Goal: Task Accomplishment & Management: Manage account settings

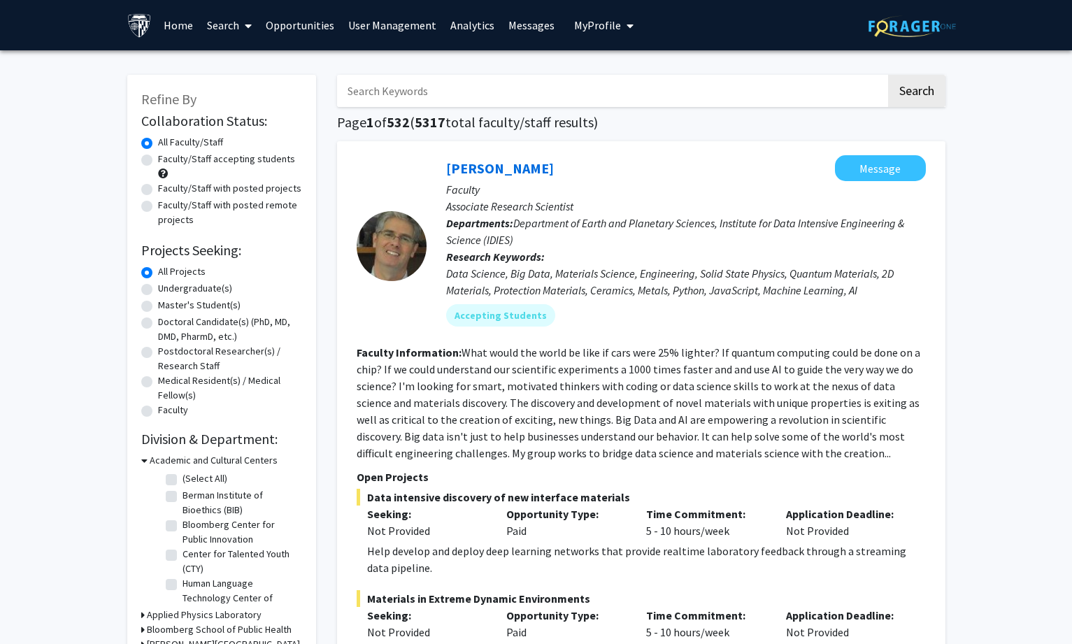
click at [410, 95] on input "Search Keywords" at bounding box center [611, 91] width 549 height 32
type input "d"
type input "breast"
click at [888, 75] on button "Search" at bounding box center [916, 91] width 57 height 32
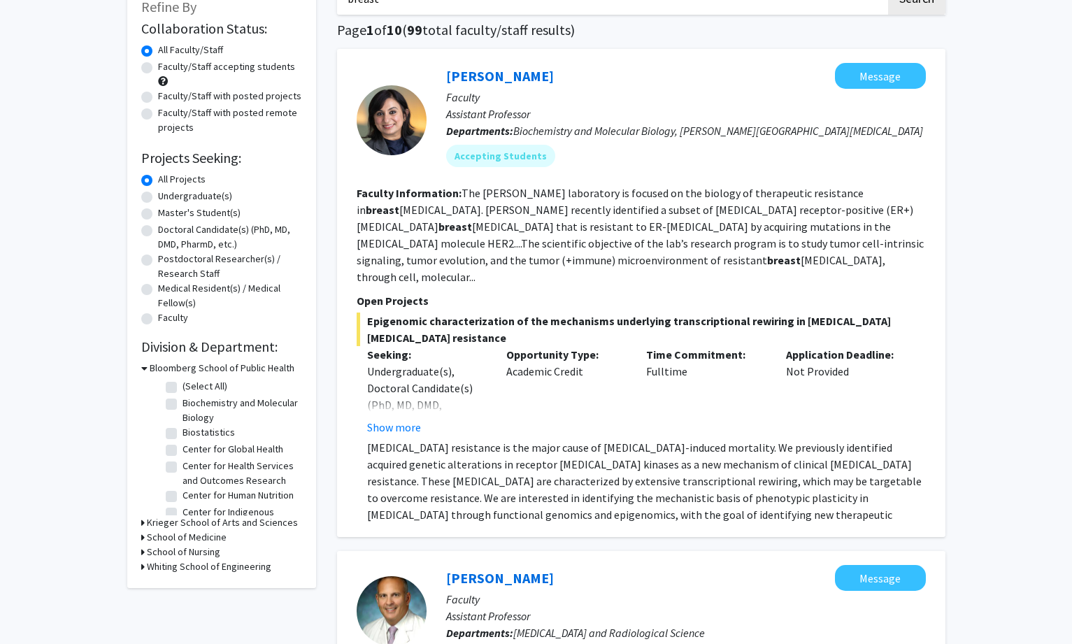
scroll to position [70, 0]
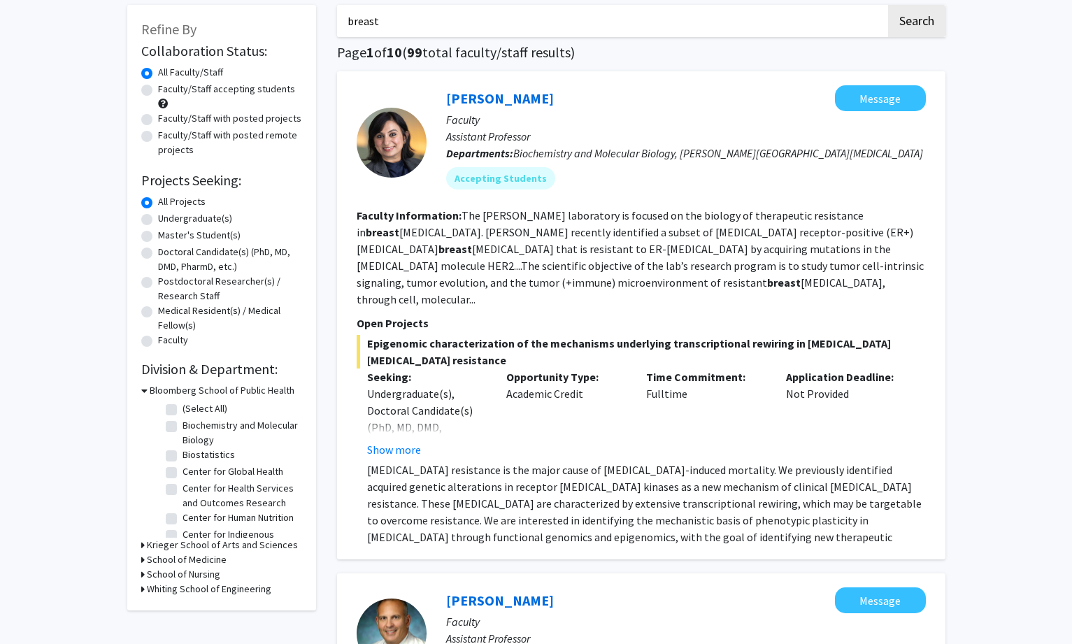
drag, startPoint x: 437, startPoint y: 96, endPoint x: 540, endPoint y: 93, distance: 102.8
click at [540, 93] on div "[PERSON_NAME] Message Faculty Assistant Professor Departments: Biochemistry and…" at bounding box center [675, 142] width 499 height 115
copy link "[PERSON_NAME]"
click at [408, 441] on button "Show more" at bounding box center [394, 449] width 54 height 17
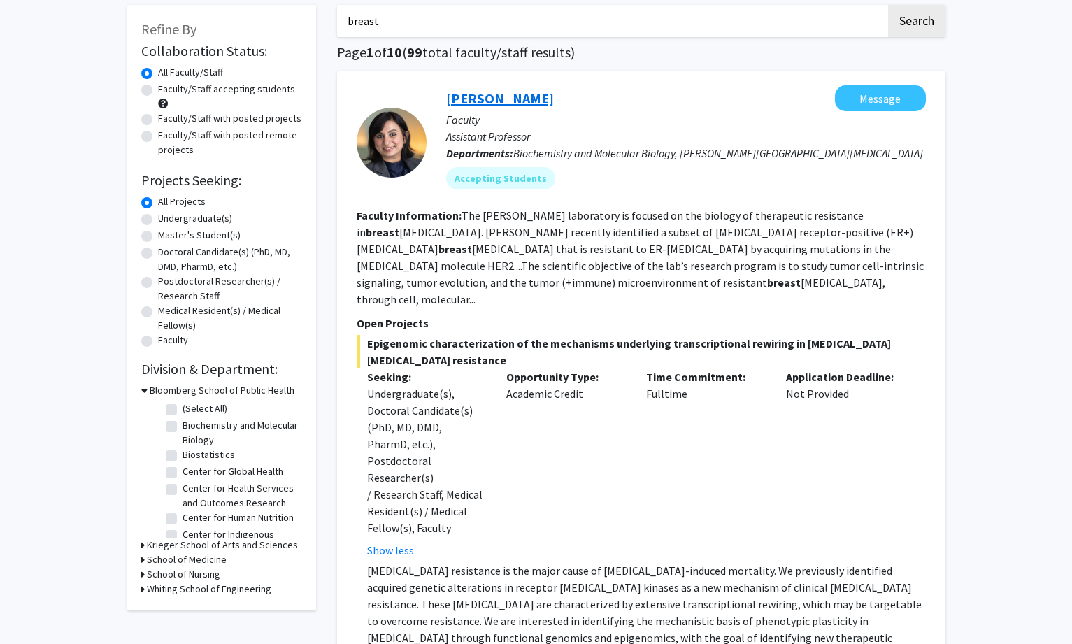
click at [512, 99] on link "[PERSON_NAME]" at bounding box center [500, 97] width 108 height 17
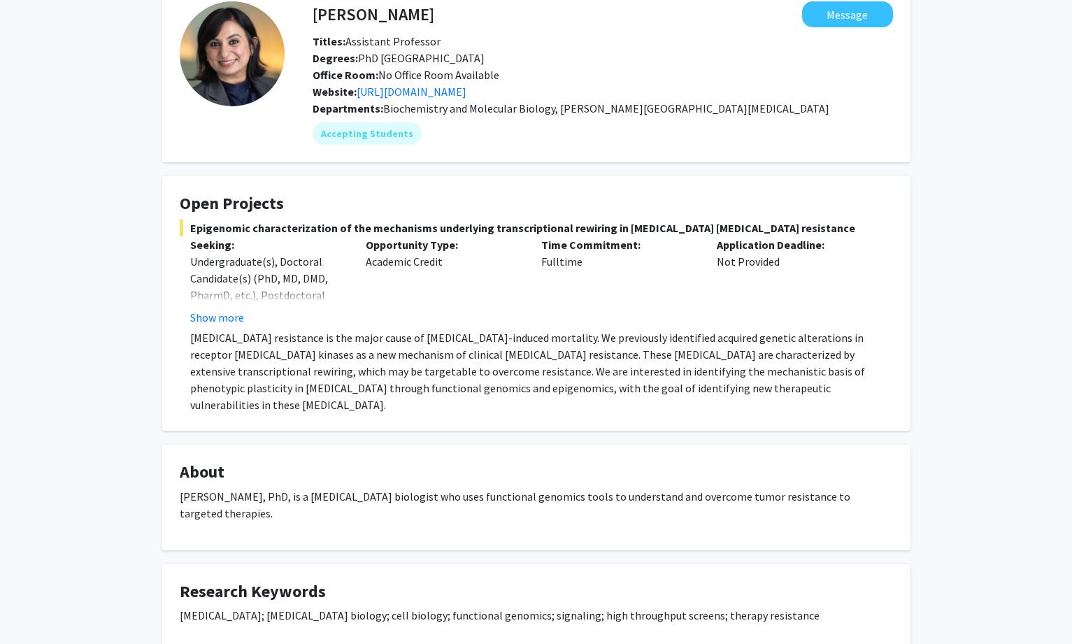
scroll to position [70, 0]
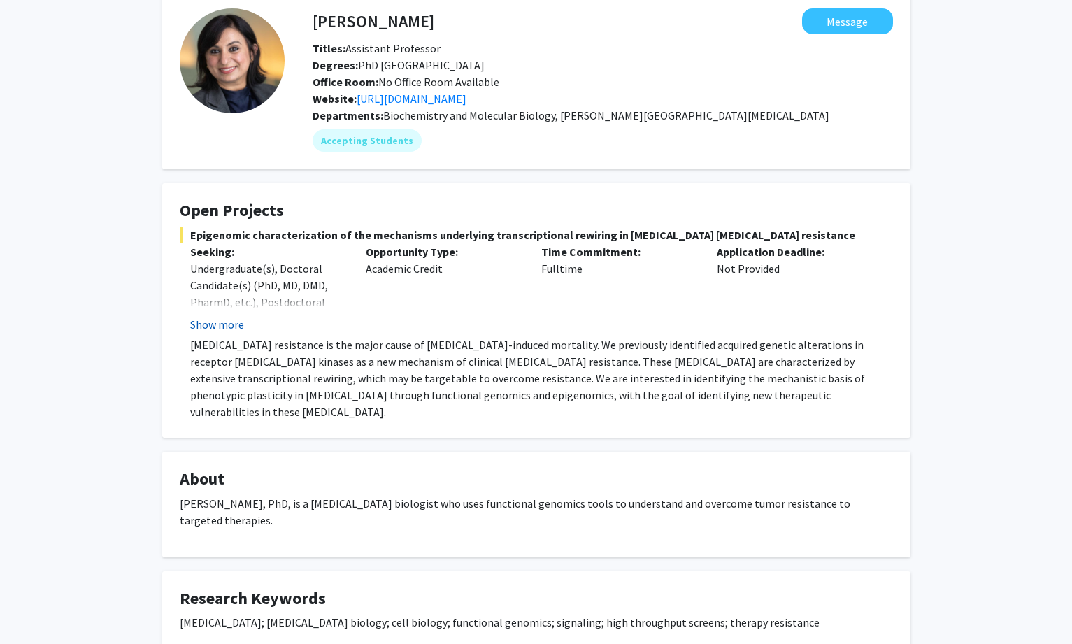
click at [234, 321] on button "Show more" at bounding box center [217, 324] width 54 height 17
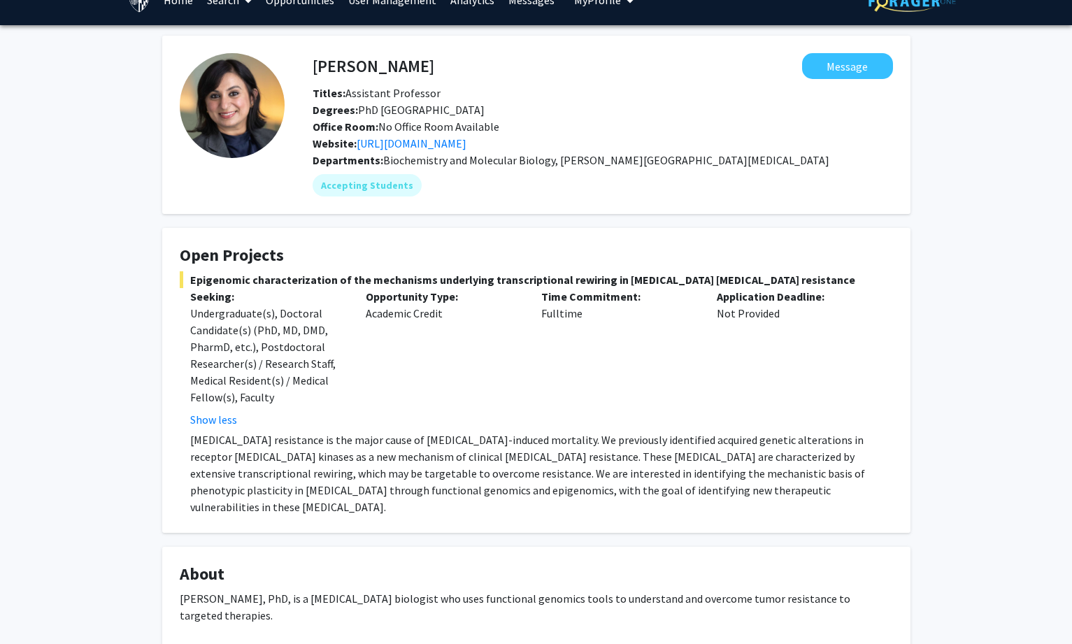
scroll to position [0, 0]
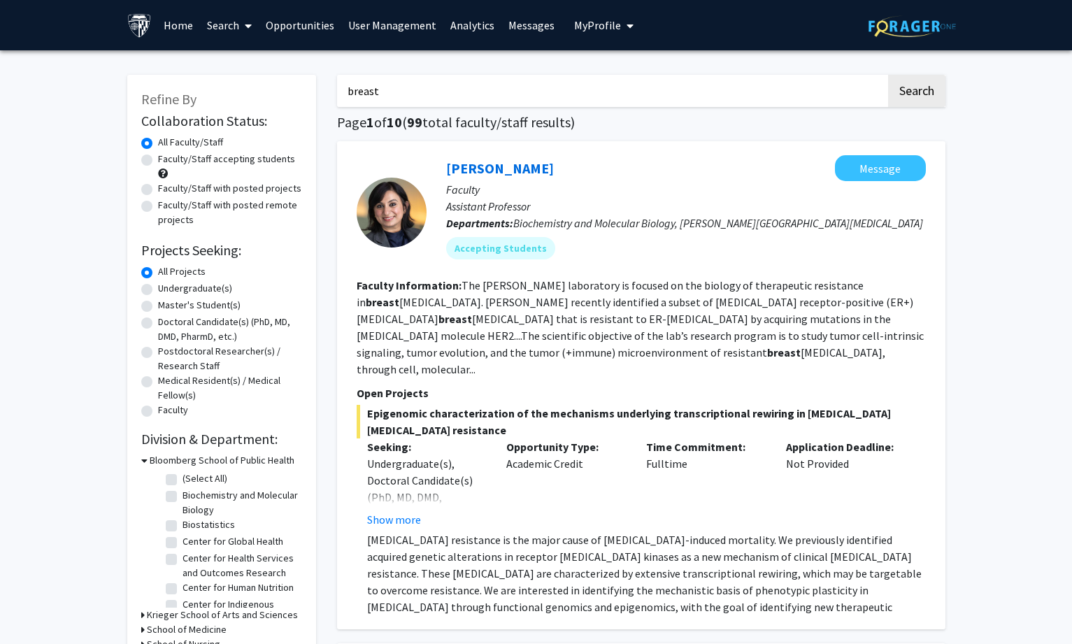
click at [395, 90] on input "breast" at bounding box center [611, 91] width 549 height 32
click at [158, 160] on label "Faculty/Staff accepting students" at bounding box center [226, 159] width 137 height 15
click at [158, 160] on input "Faculty/Staff accepting students" at bounding box center [162, 156] width 9 height 9
radio input "true"
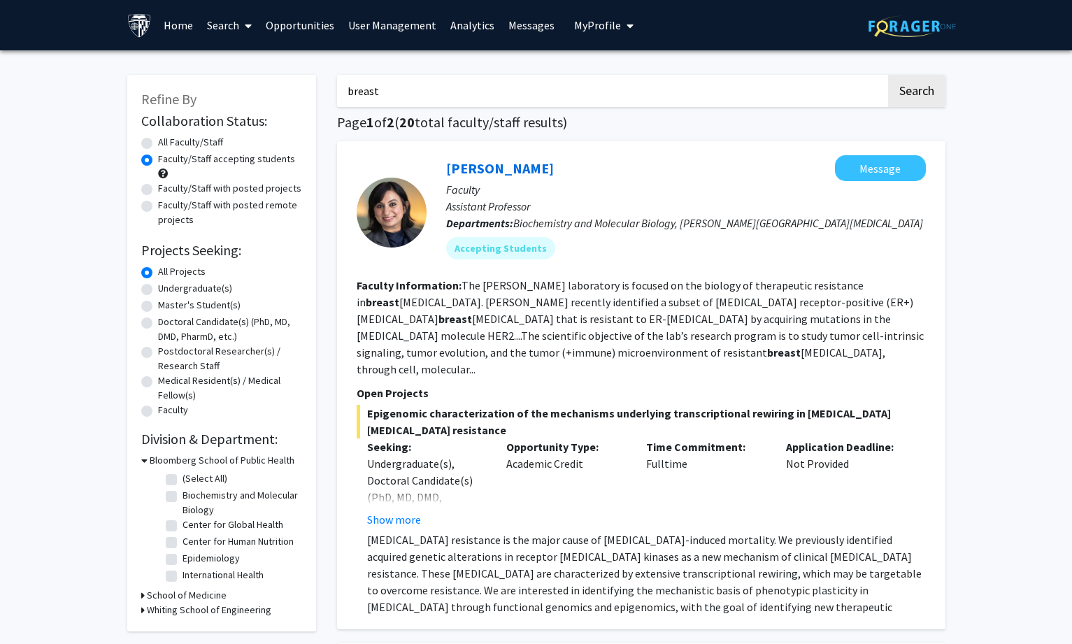
drag, startPoint x: 394, startPoint y: 89, endPoint x: 300, endPoint y: 85, distance: 94.5
type input "d"
type input "[PERSON_NAME]"
click at [888, 75] on button "Search" at bounding box center [916, 91] width 57 height 32
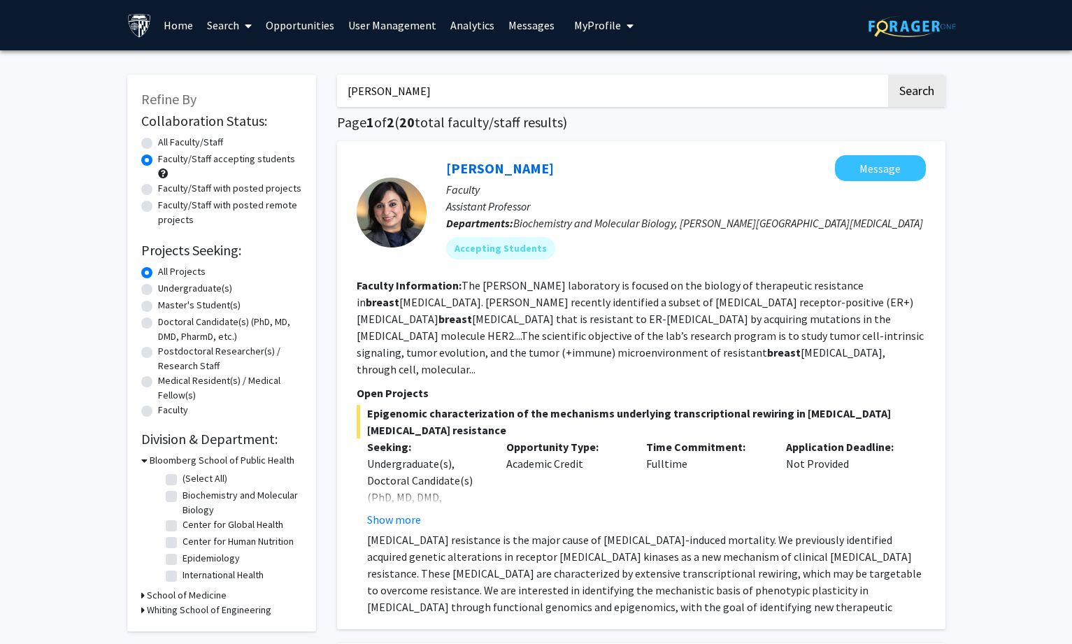
radio input "true"
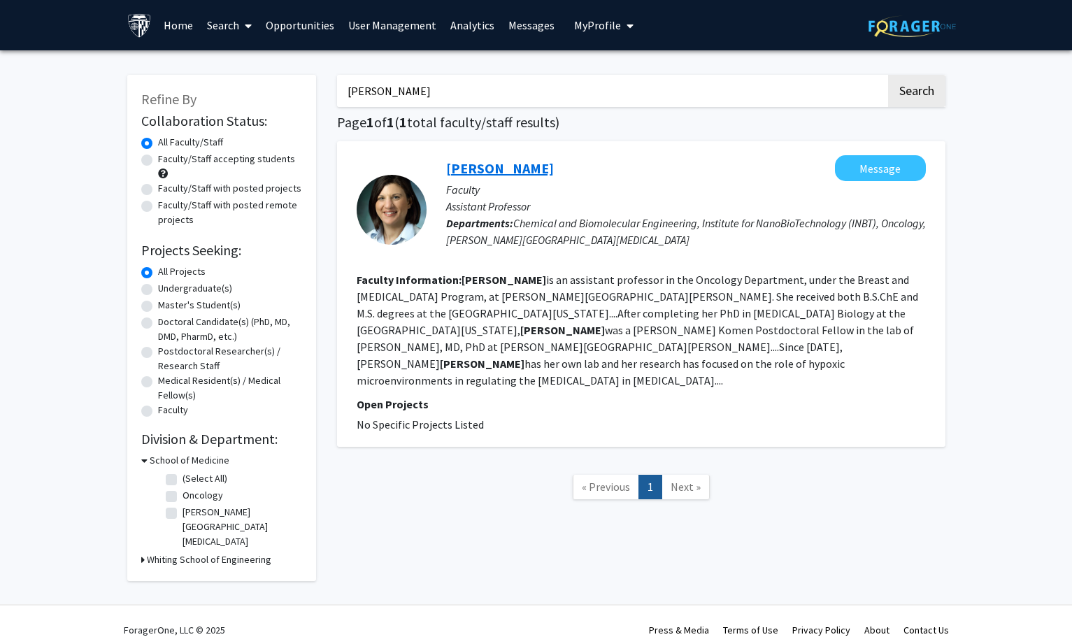
click at [509, 168] on link "[PERSON_NAME]" at bounding box center [500, 167] width 108 height 17
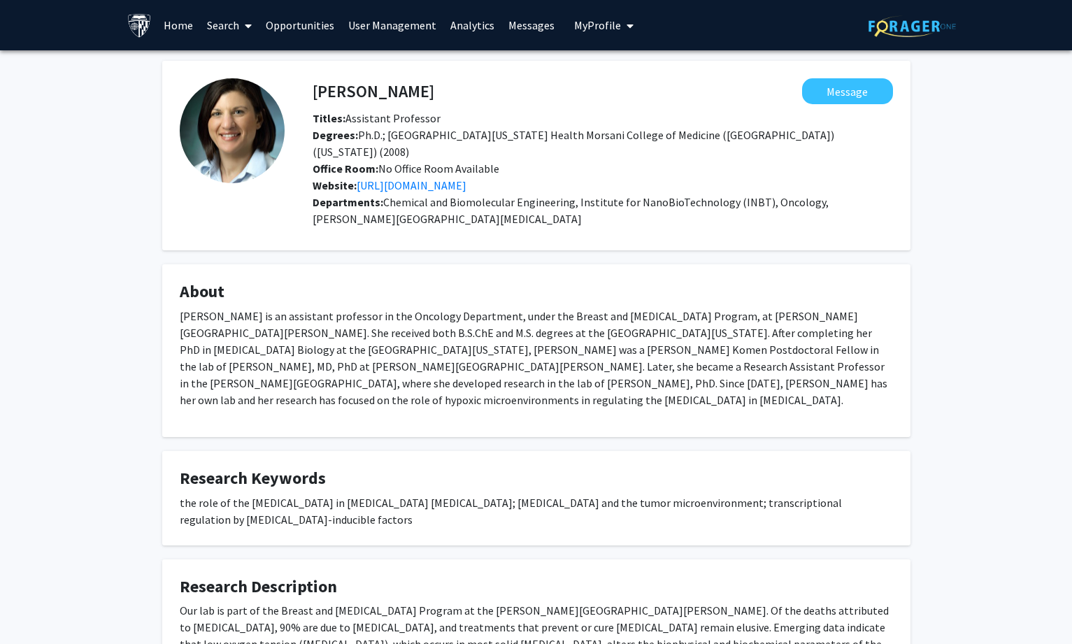
click at [246, 19] on span at bounding box center [245, 25] width 13 height 49
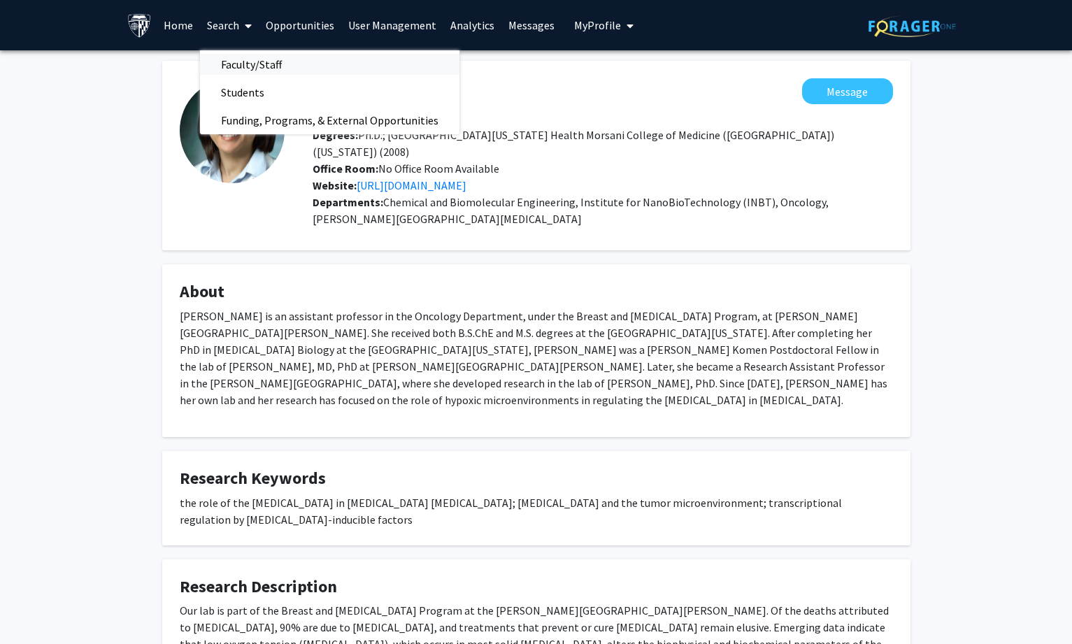
click at [251, 62] on span "Faculty/Staff" at bounding box center [251, 64] width 103 height 28
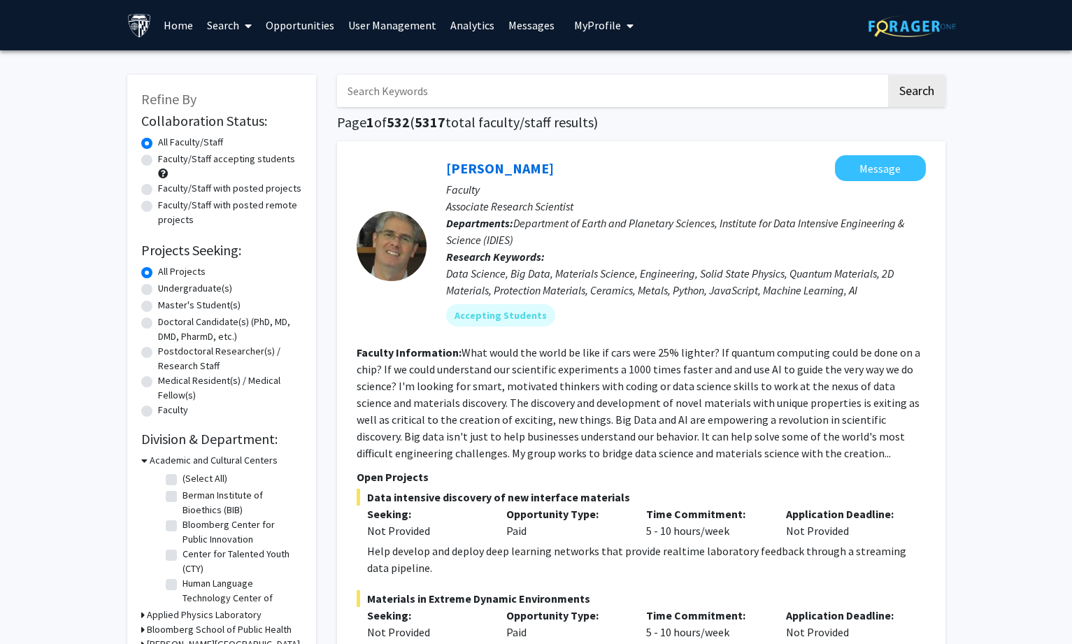
click at [435, 104] on input "Search Keywords" at bounding box center [611, 91] width 549 height 32
type input "breast"
click at [888, 75] on button "Search" at bounding box center [916, 91] width 57 height 32
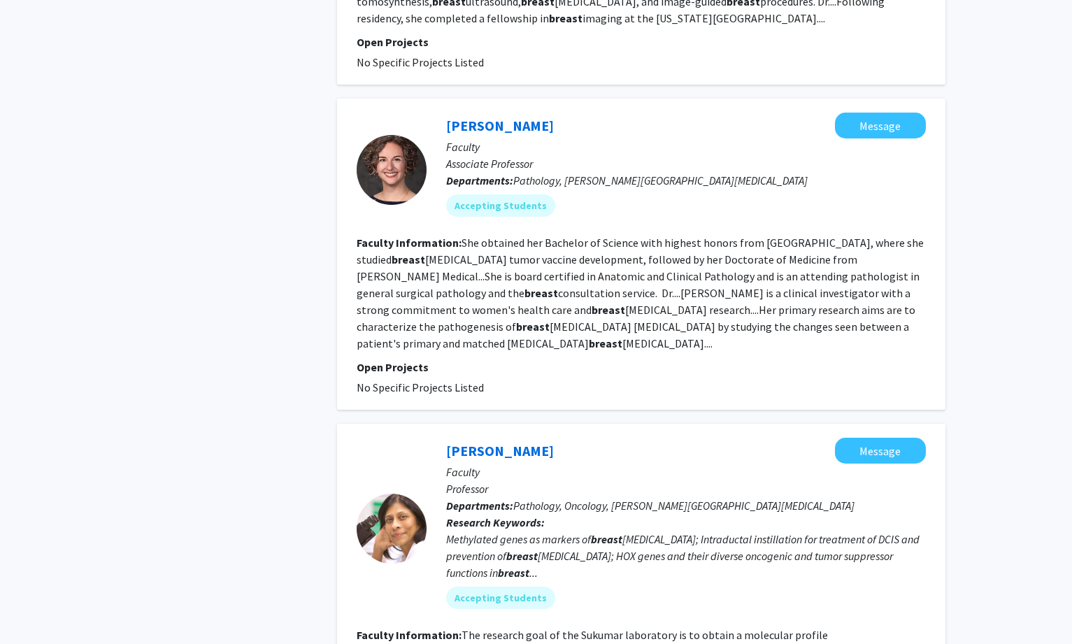
scroll to position [1258, 0]
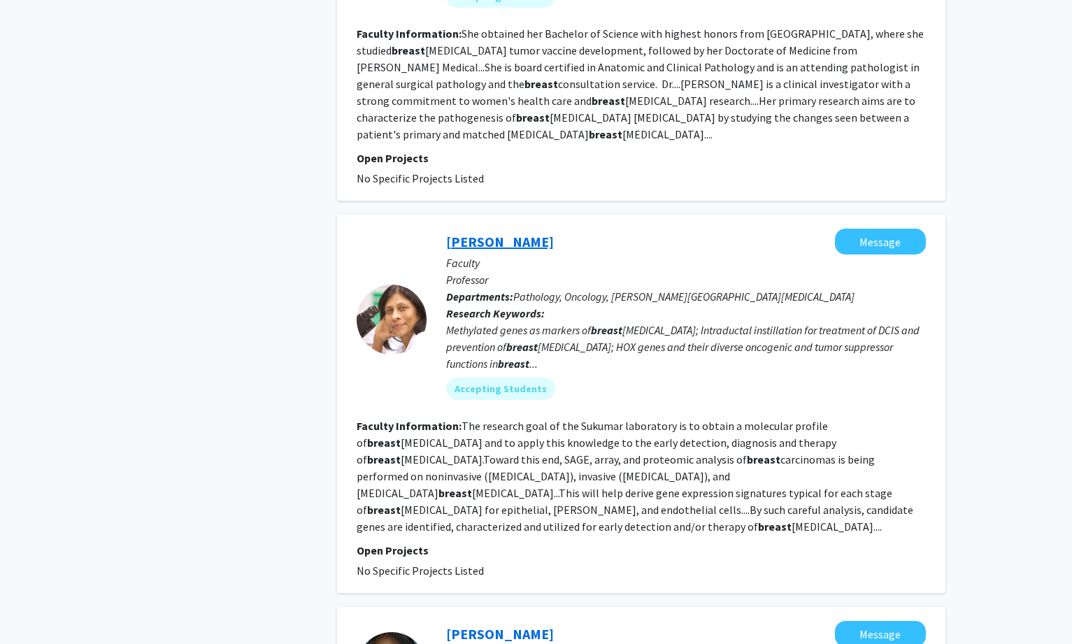
click at [481, 233] on link "[PERSON_NAME]" at bounding box center [500, 241] width 108 height 17
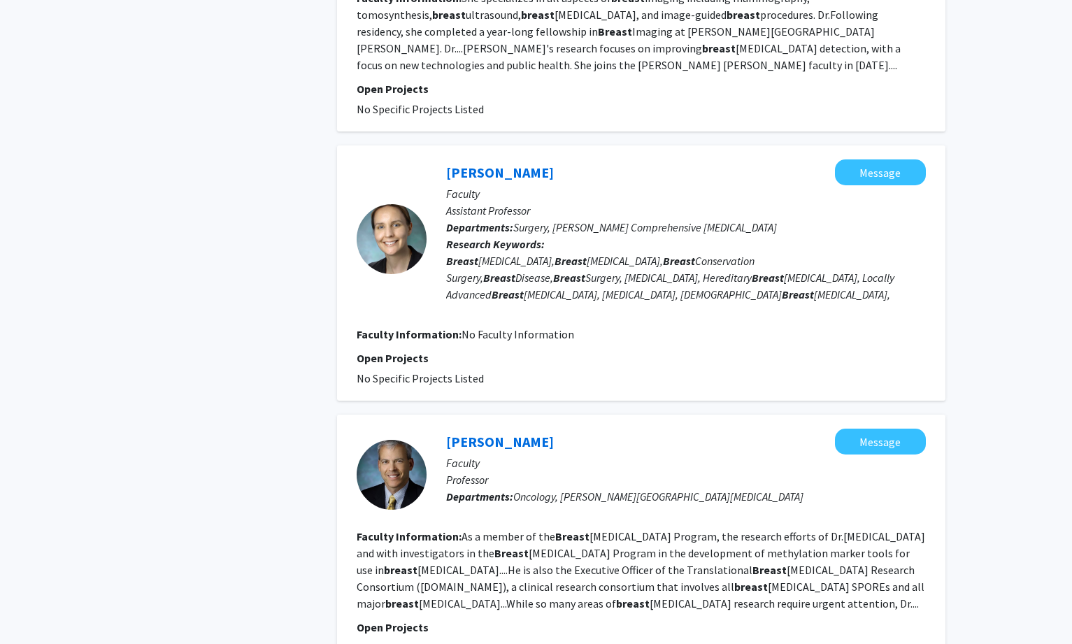
scroll to position [2624, 0]
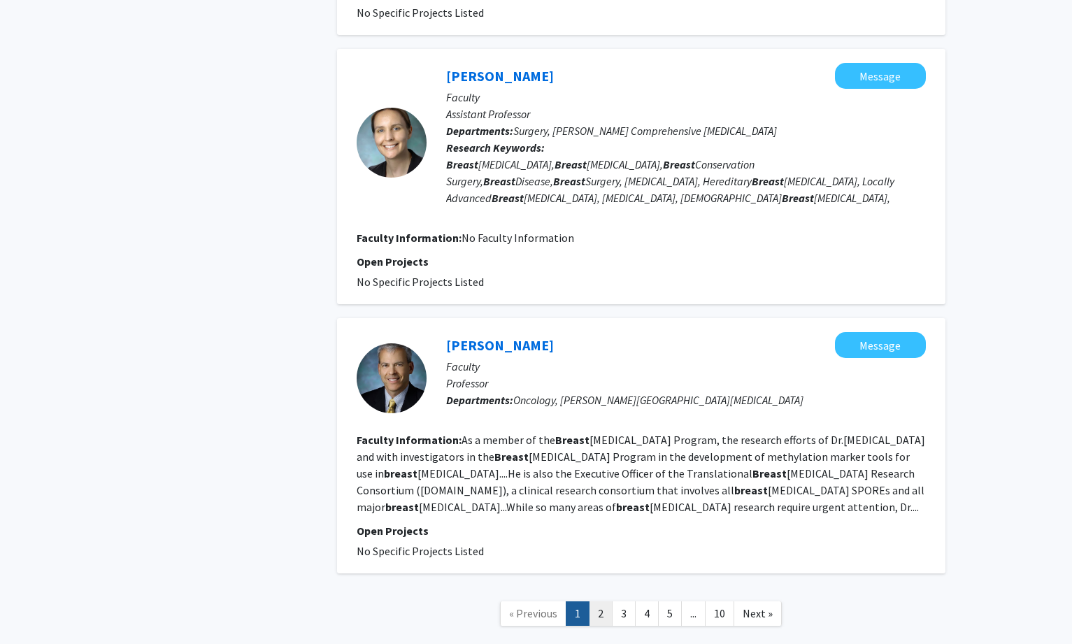
click at [596, 601] on link "2" at bounding box center [601, 613] width 24 height 24
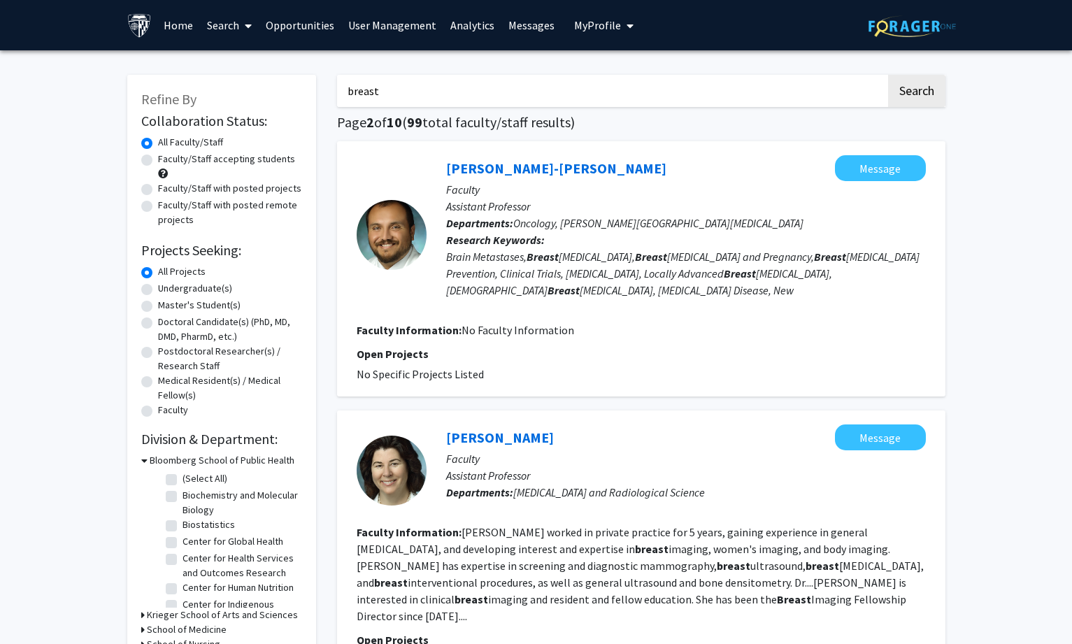
drag, startPoint x: 441, startPoint y: 92, endPoint x: 261, endPoint y: 57, distance: 183.6
type input "[PERSON_NAME]"
click at [888, 75] on button "Search" at bounding box center [916, 91] width 57 height 32
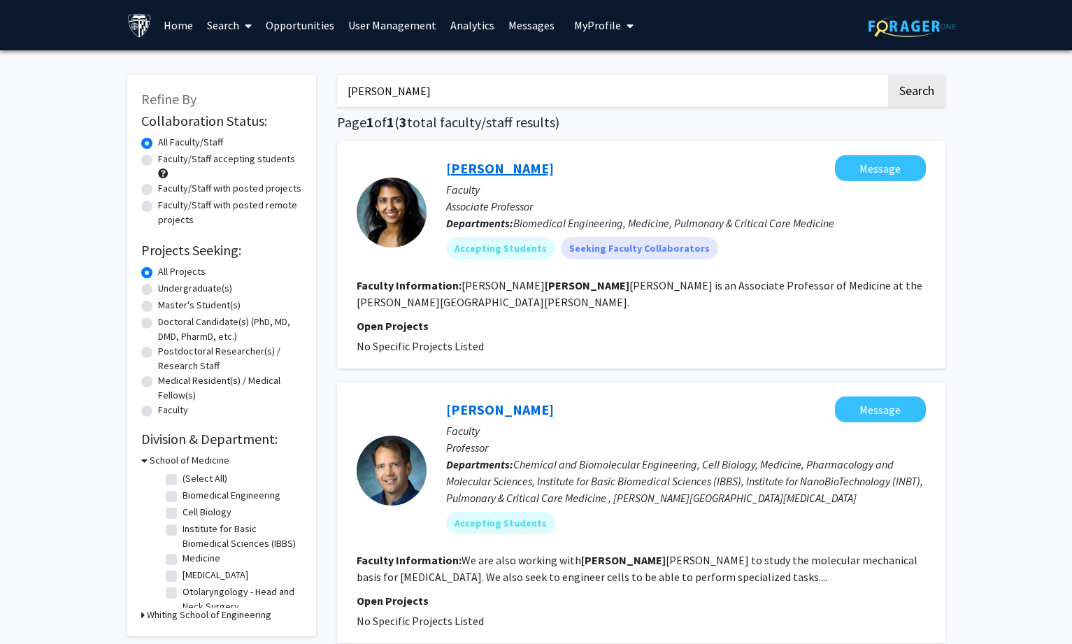
click at [531, 168] on link "[PERSON_NAME]" at bounding box center [500, 167] width 108 height 17
click at [389, 17] on link "User Management" at bounding box center [392, 25] width 102 height 49
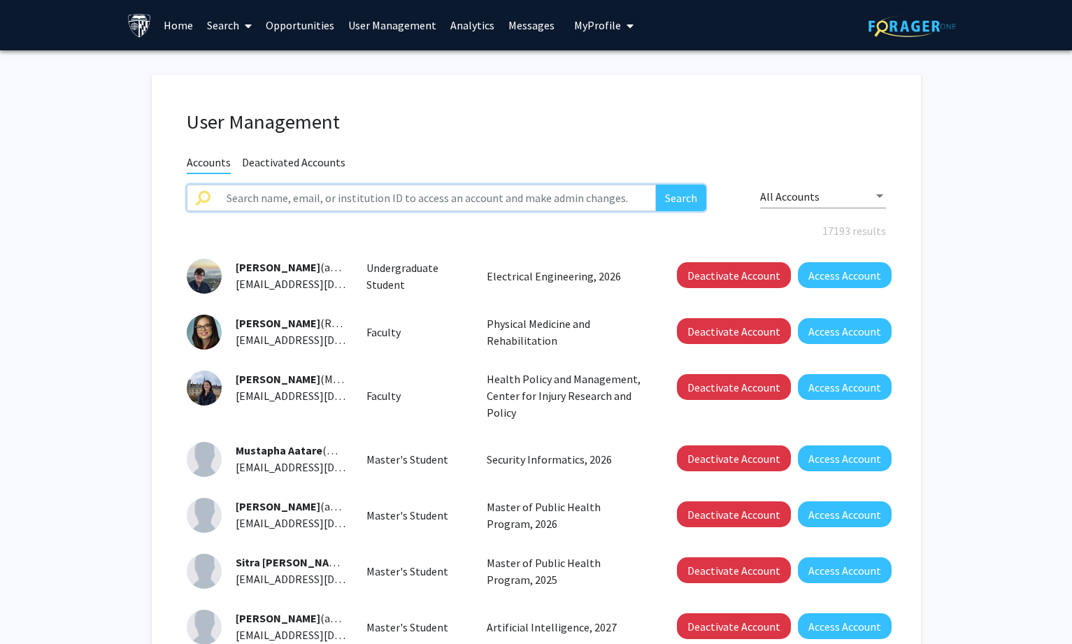
click at [445, 196] on input "text" at bounding box center [437, 198] width 438 height 27
type input "[PERSON_NAME]"
click at [656, 185] on button "Search" at bounding box center [681, 198] width 50 height 27
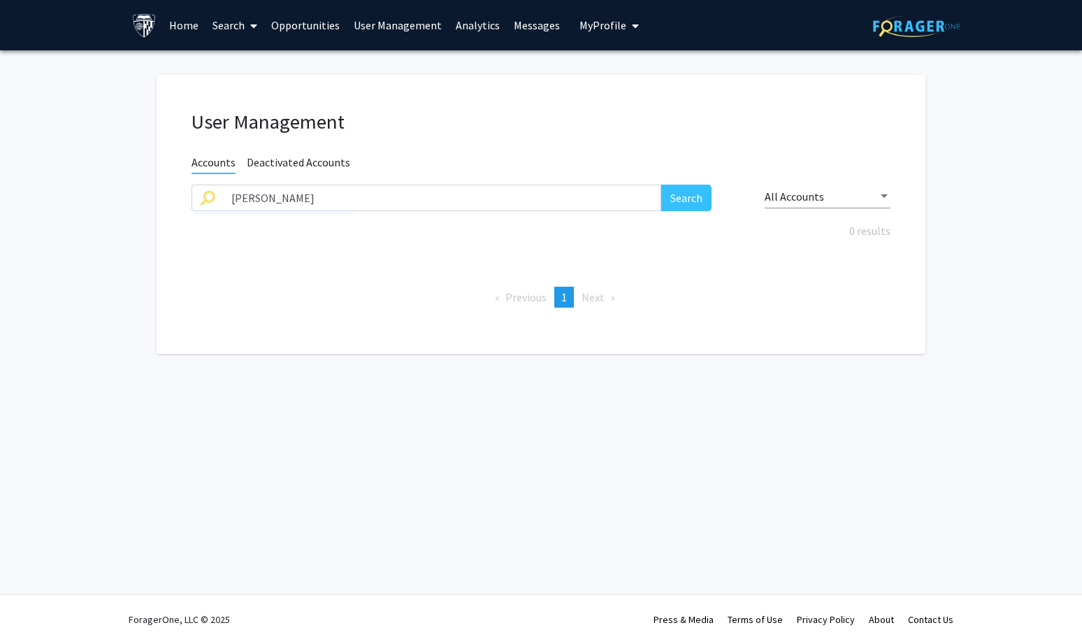
click at [287, 166] on span "Deactivated Accounts" at bounding box center [298, 163] width 103 height 17
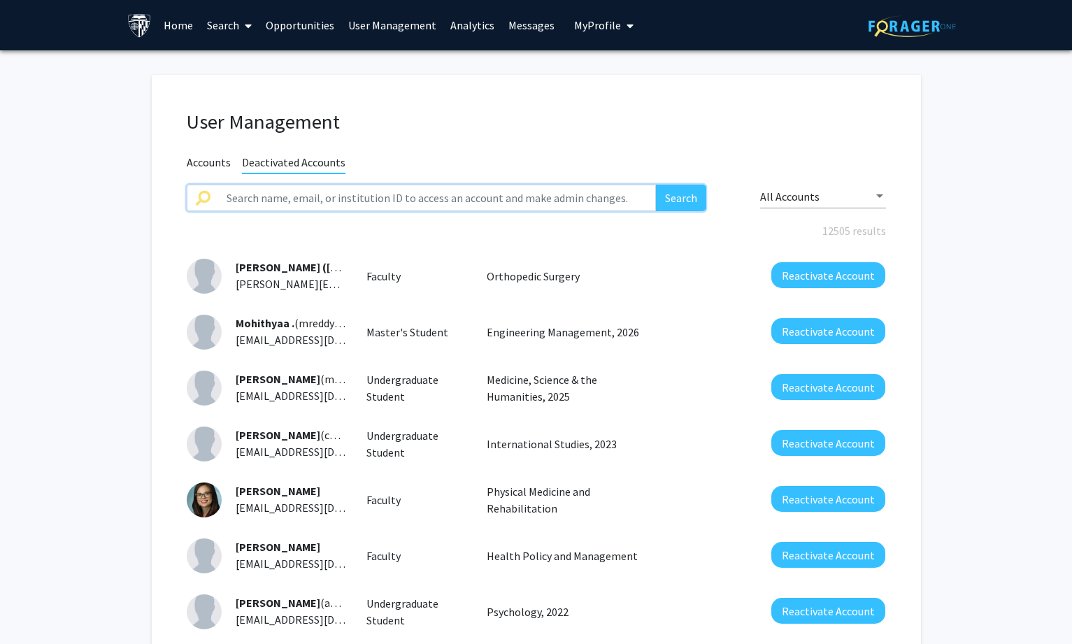
click at [283, 199] on input "text" at bounding box center [437, 198] width 438 height 27
type input "[PERSON_NAME]"
click at [656, 185] on button "Search" at bounding box center [681, 198] width 50 height 27
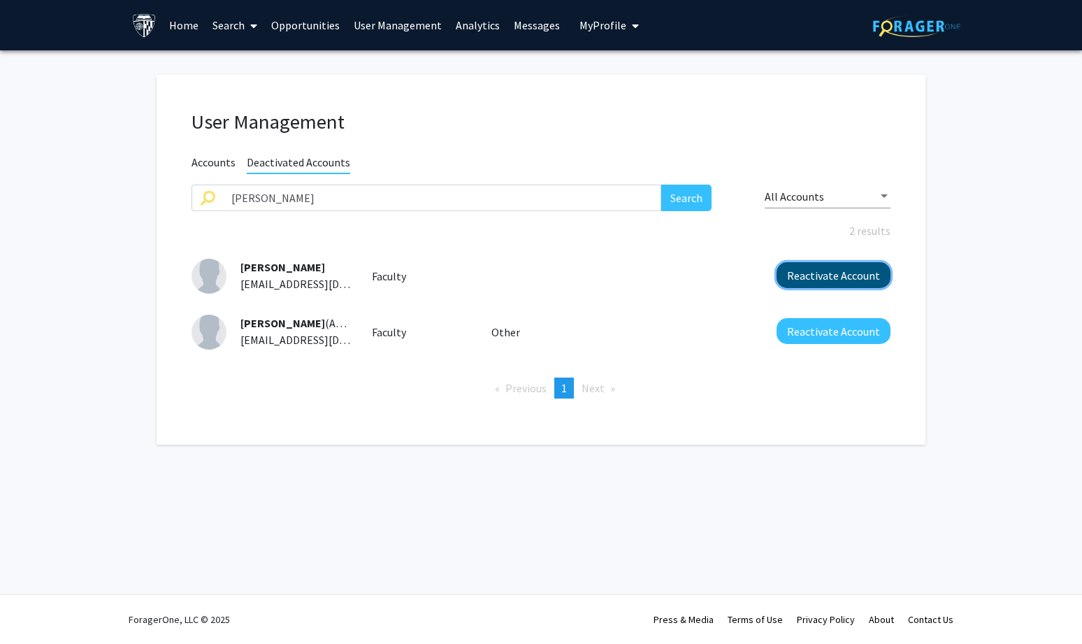
click at [813, 272] on button "Reactivate Account" at bounding box center [834, 275] width 114 height 26
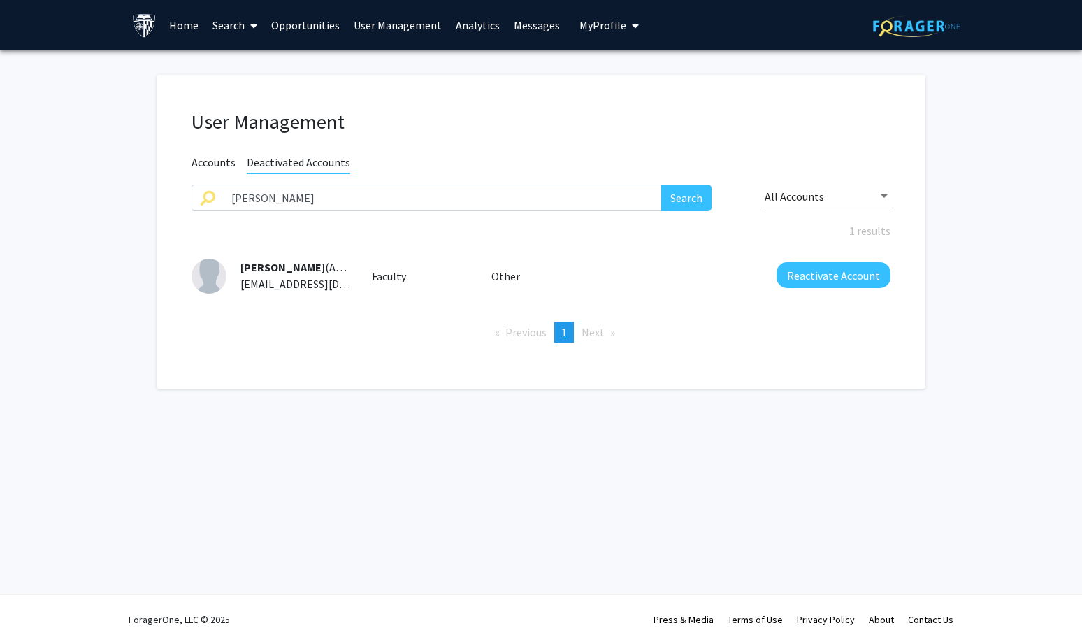
click at [212, 157] on span "Accounts" at bounding box center [214, 163] width 44 height 17
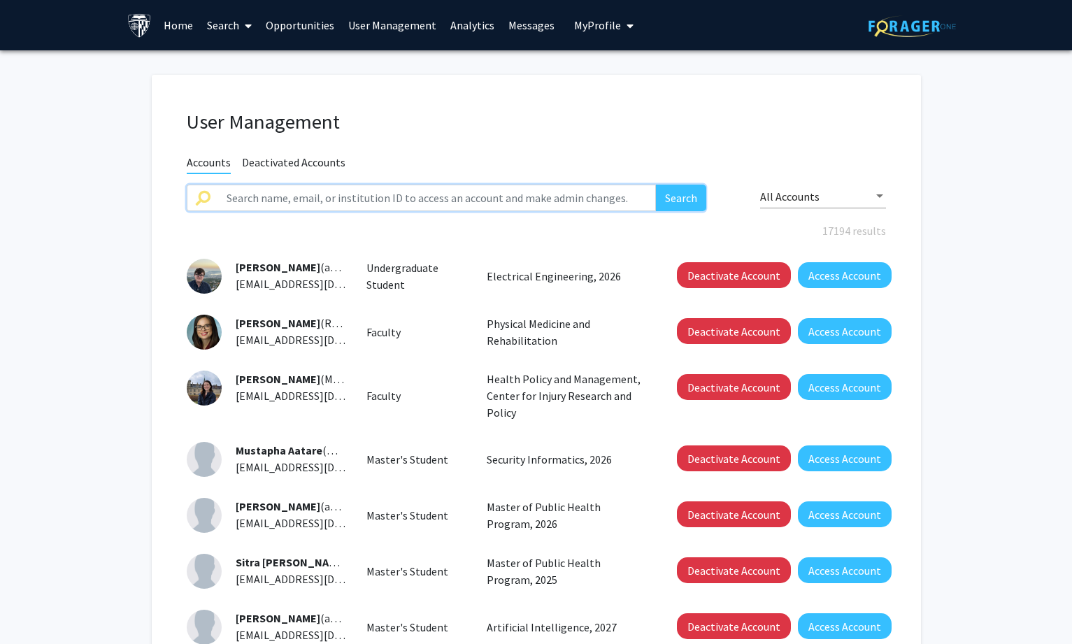
click at [314, 203] on input "text" at bounding box center [437, 198] width 438 height 27
type input "cammar"
click at [656, 185] on button "Search" at bounding box center [681, 198] width 50 height 27
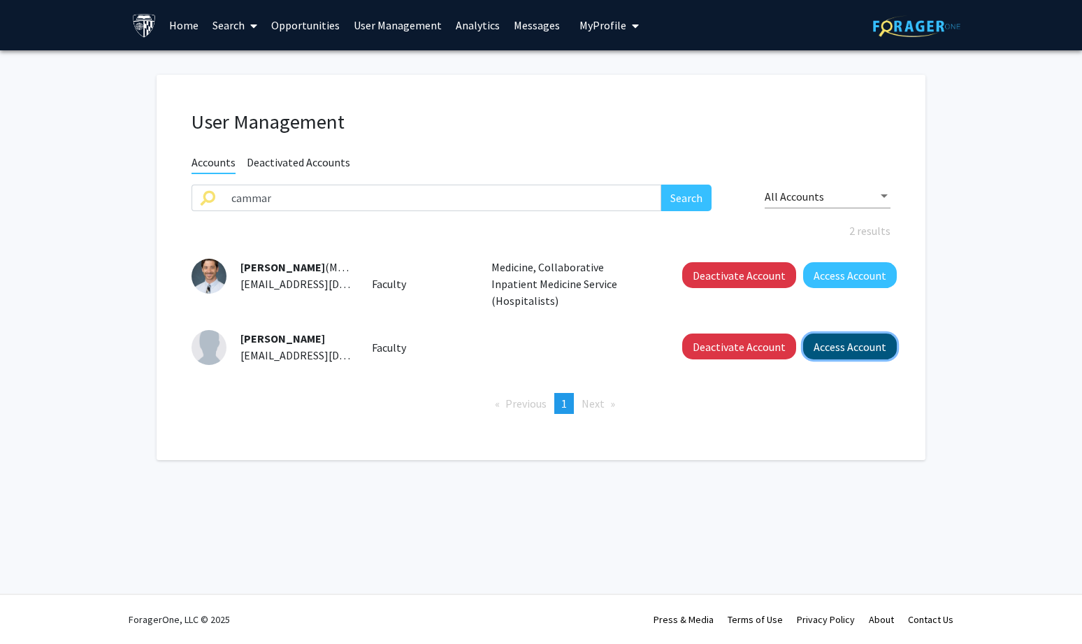
click at [851, 333] on button "Access Account" at bounding box center [850, 346] width 94 height 26
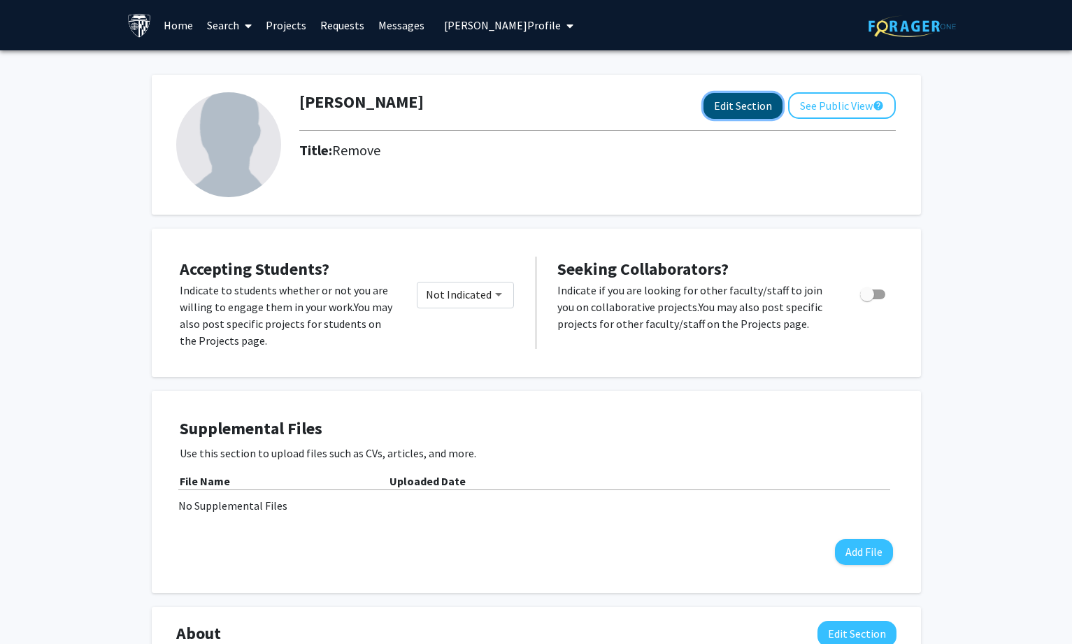
click at [737, 101] on button "Edit Section" at bounding box center [742, 106] width 79 height 26
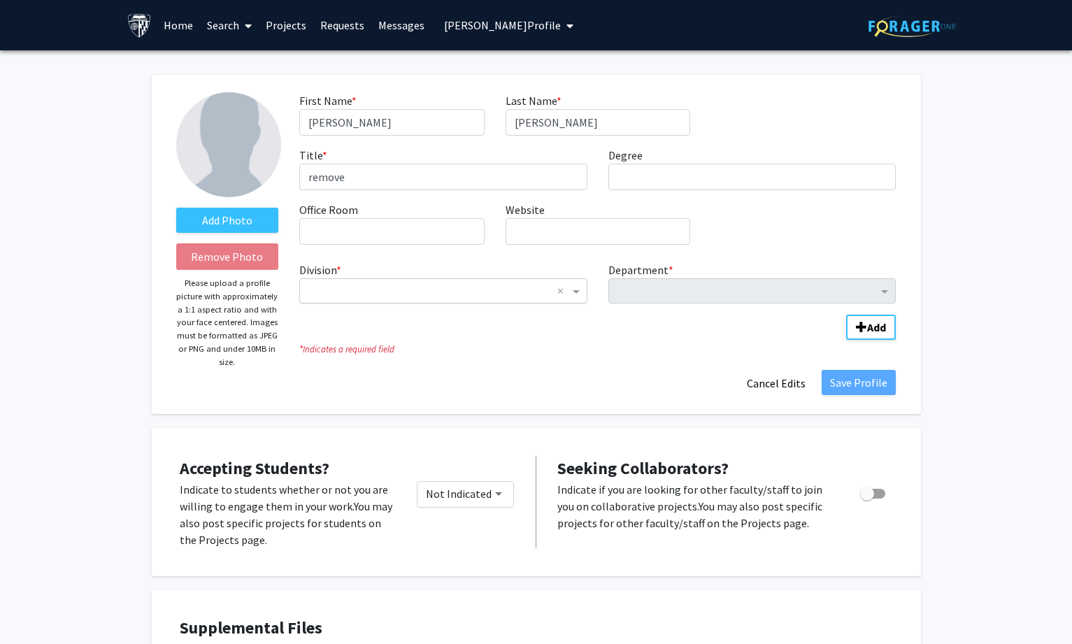
click at [497, 298] on input "Division" at bounding box center [429, 290] width 245 height 17
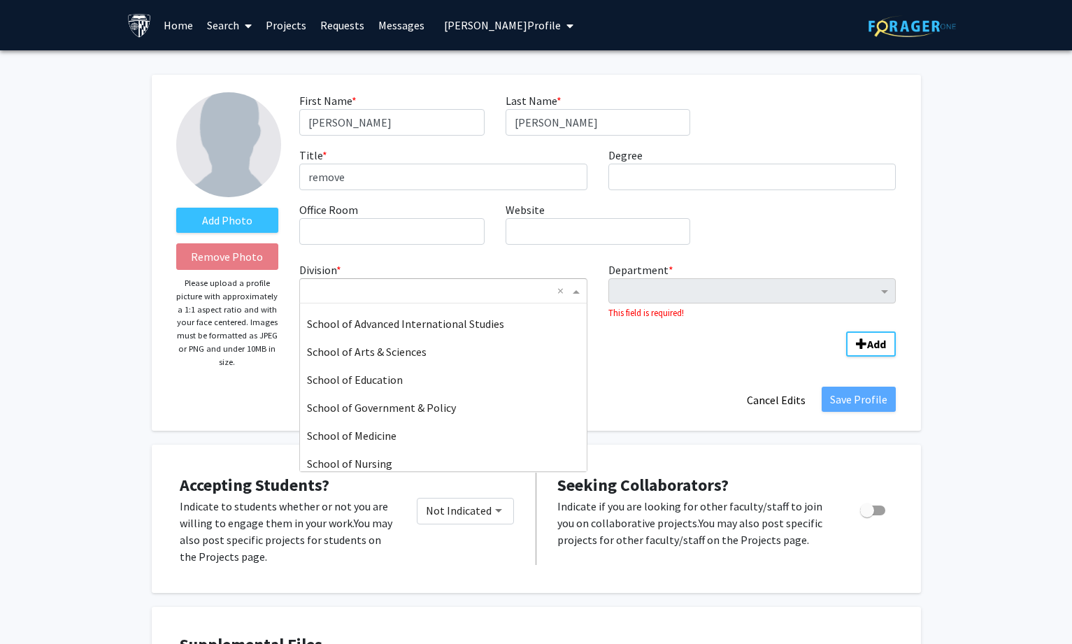
scroll to position [280, 0]
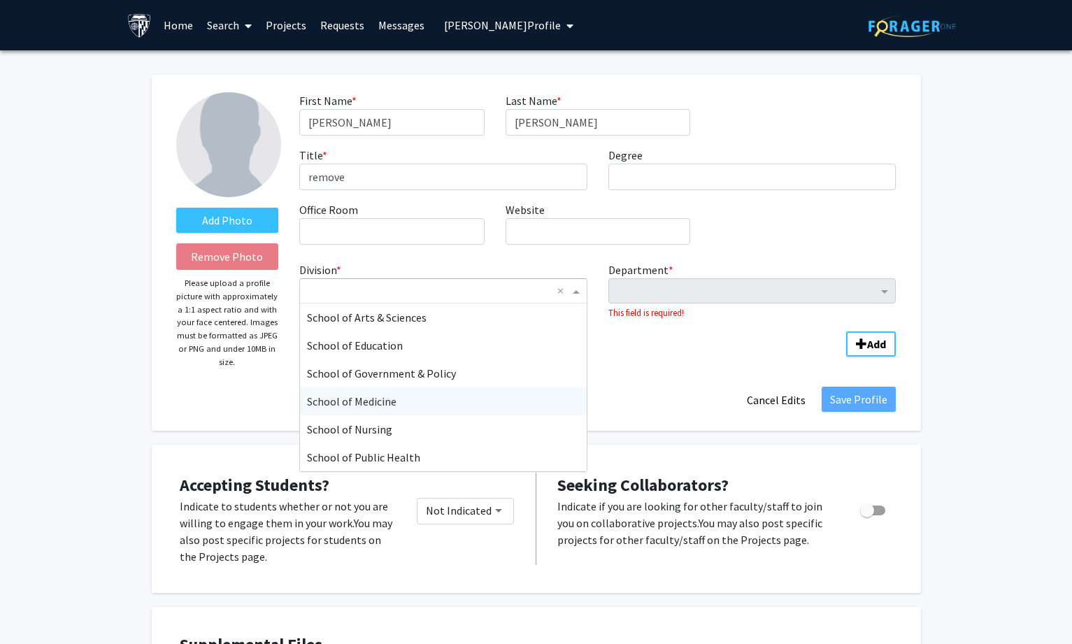
click at [373, 394] on span "School of Medicine" at bounding box center [351, 401] width 89 height 14
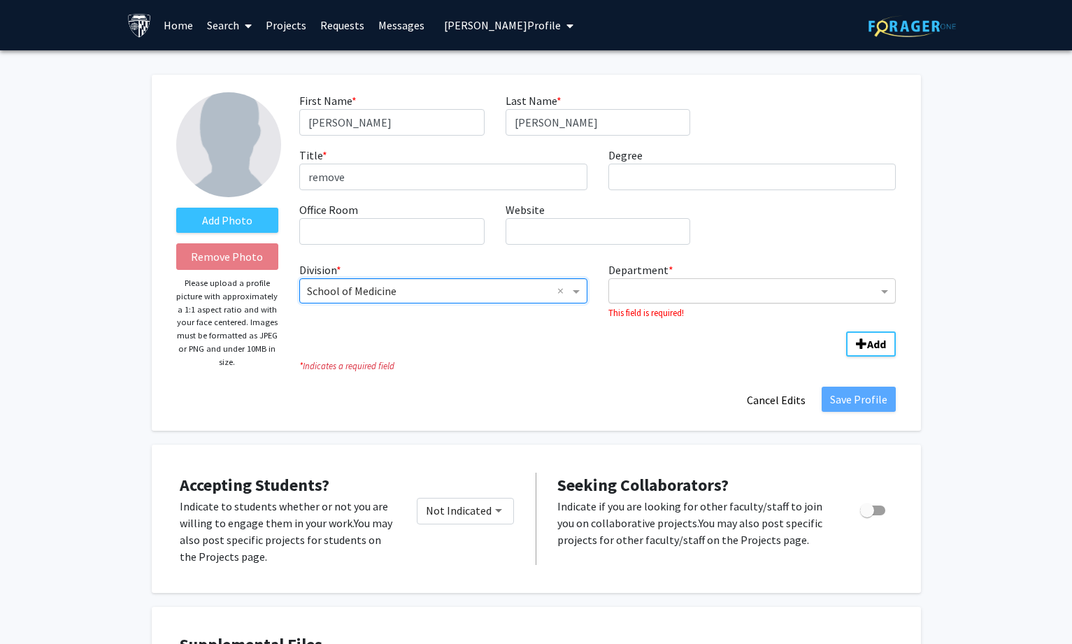
click at [649, 299] on input "Department" at bounding box center [747, 291] width 262 height 17
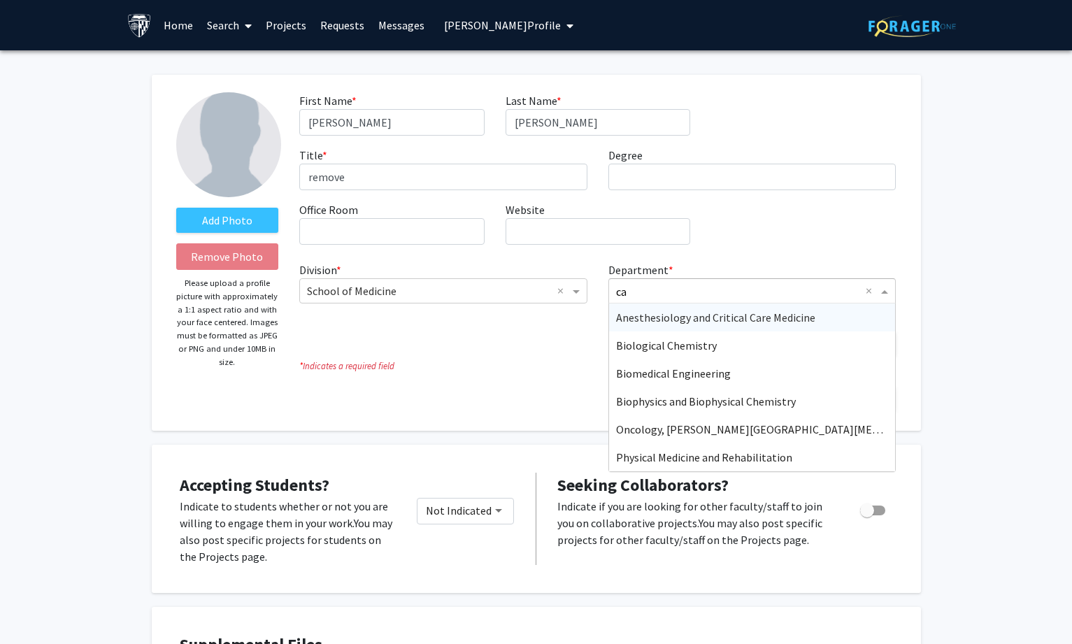
type input "car"
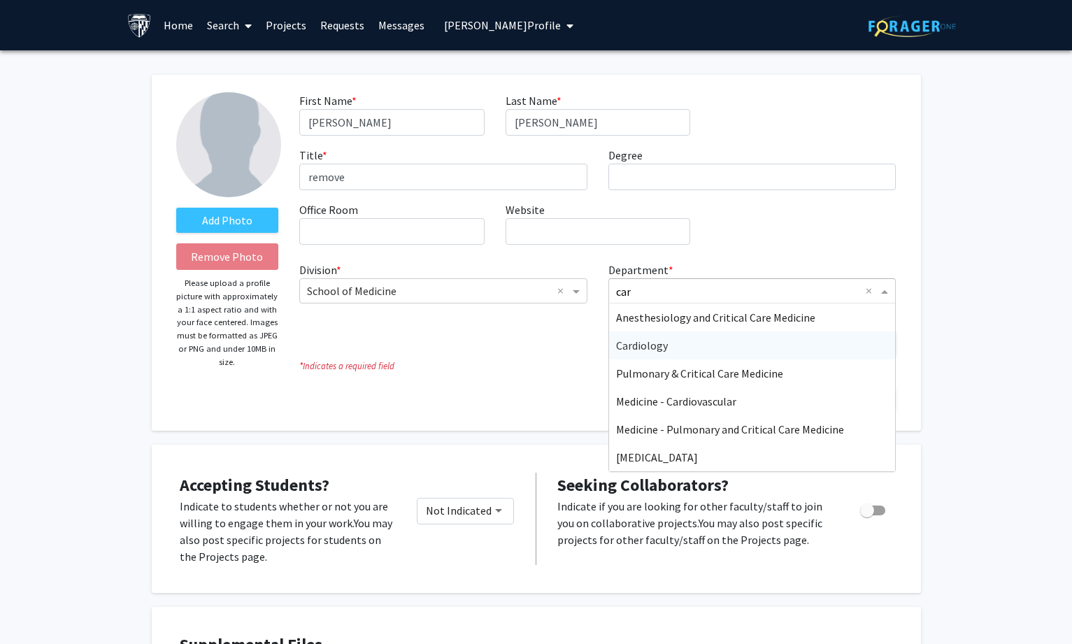
click at [643, 344] on span "Cardiology" at bounding box center [642, 345] width 52 height 14
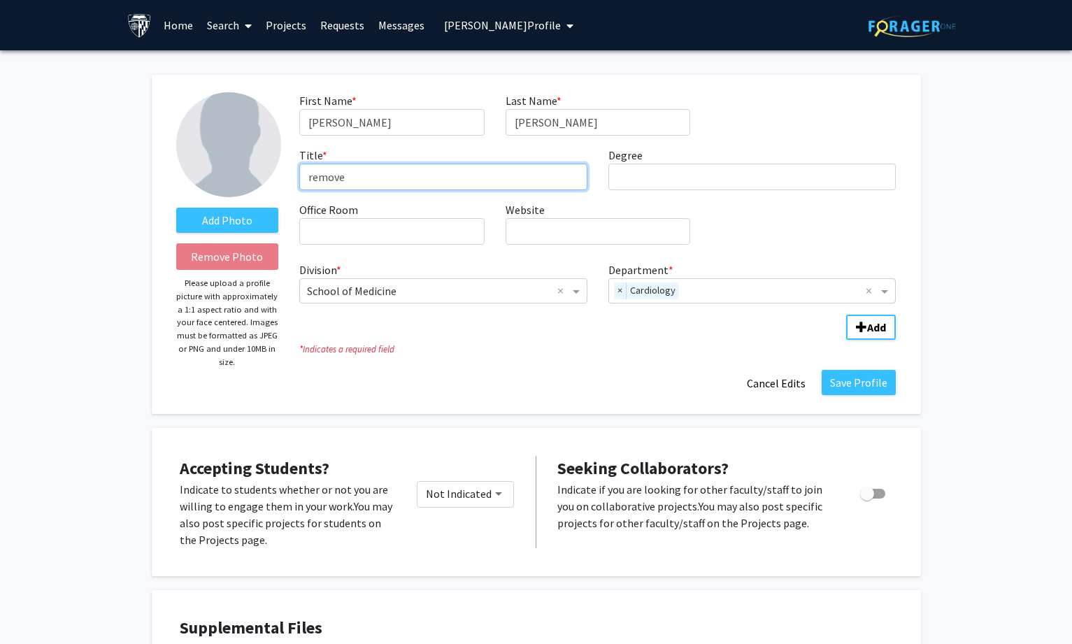
drag, startPoint x: 380, startPoint y: 180, endPoint x: 196, endPoint y: 169, distance: 184.2
click at [196, 169] on form "Add Photo Remove Photo Please upload a profile picture with approximately a 1:1…" at bounding box center [536, 244] width 741 height 304
paste input "Associate Professor"
click at [194, 233] on div "Add Photo Remove Photo Please upload a profile picture with approximately a 1:1…" at bounding box center [228, 244] width 124 height 304
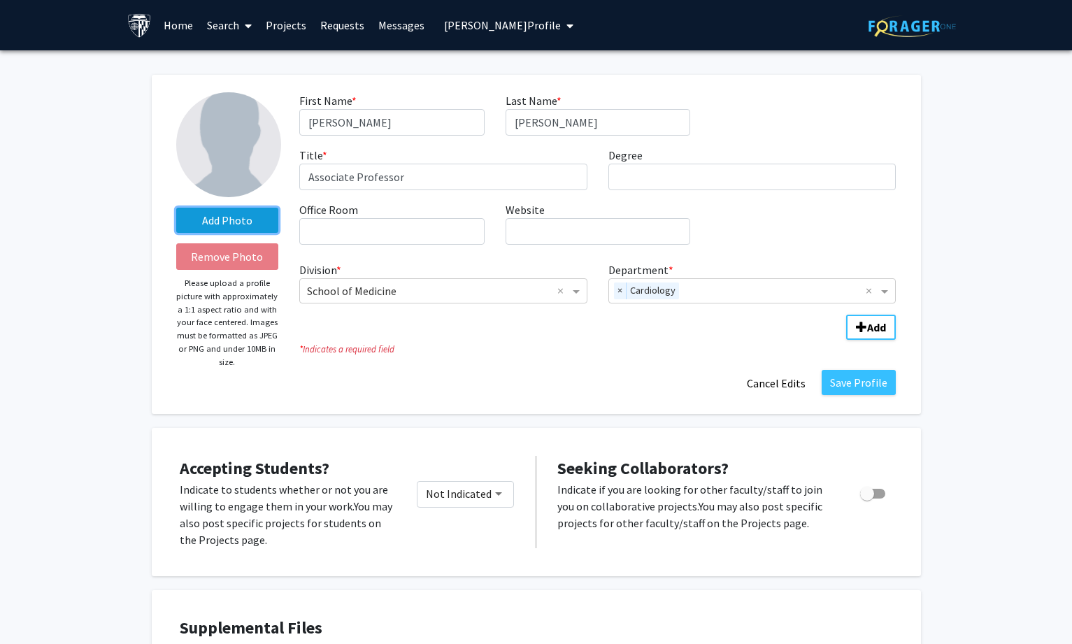
click at [198, 232] on label "Add Photo" at bounding box center [227, 220] width 103 height 25
click at [0, 0] on input "Add Photo" at bounding box center [0, 0] width 0 height 0
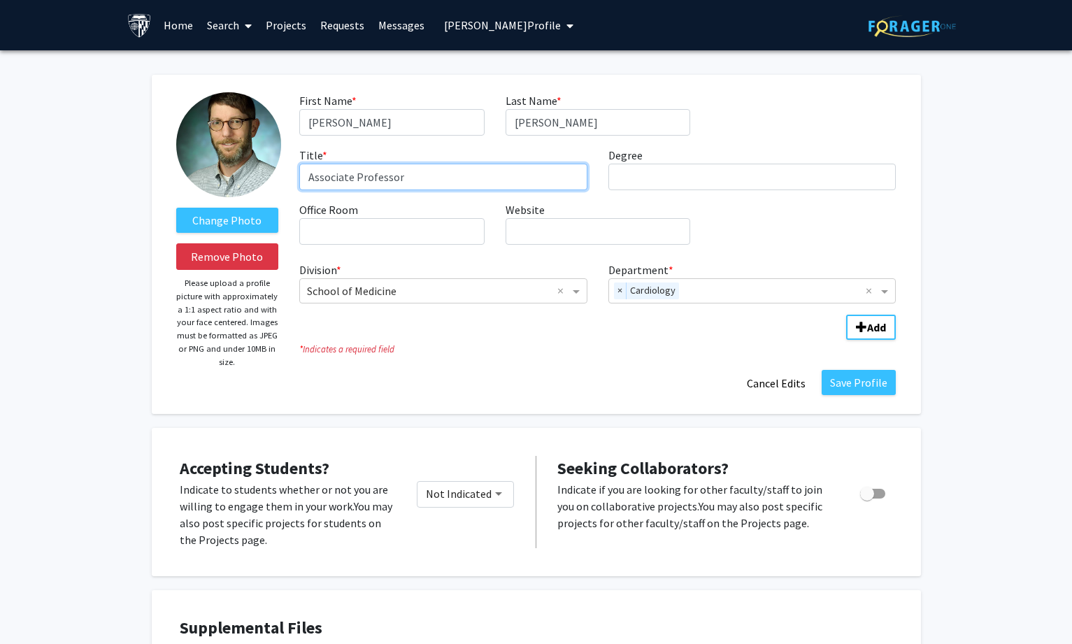
click at [326, 172] on input "Associate Professor" at bounding box center [443, 177] width 288 height 27
type input "Associate Professor"
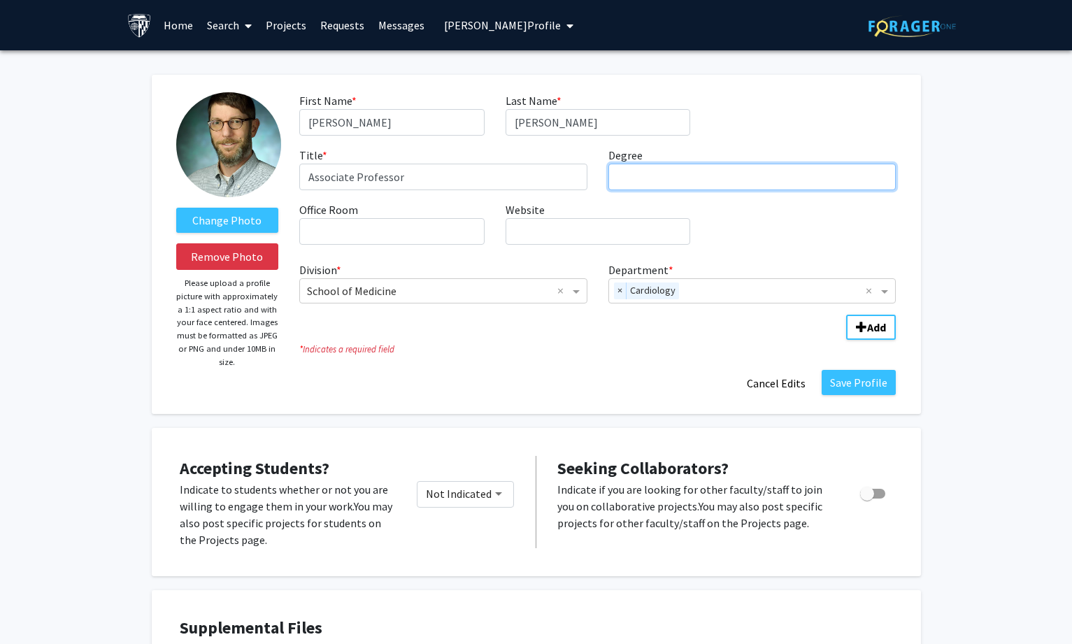
click at [643, 171] on input "Degree required" at bounding box center [752, 177] width 288 height 27
paste input "[GEOGRAPHIC_DATA]"
type input "PhD, [GEOGRAPHIC_DATA]"
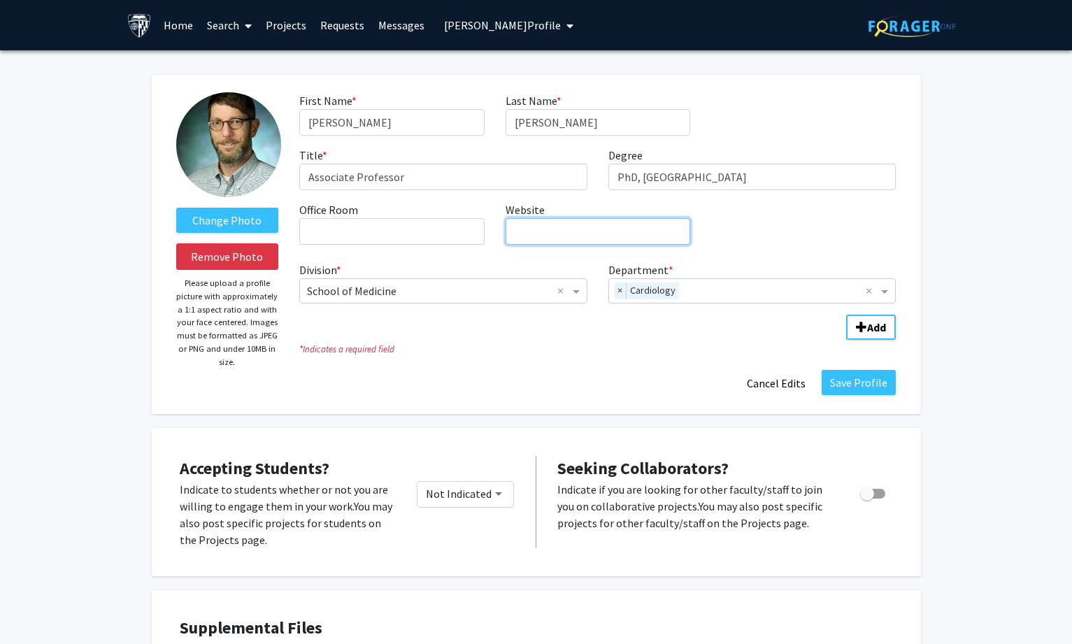
click at [571, 229] on input "Website required" at bounding box center [597, 231] width 185 height 27
paste input "[URL][DOMAIN_NAME][PERSON_NAME]"
type input "[URL][DOMAIN_NAME][PERSON_NAME]"
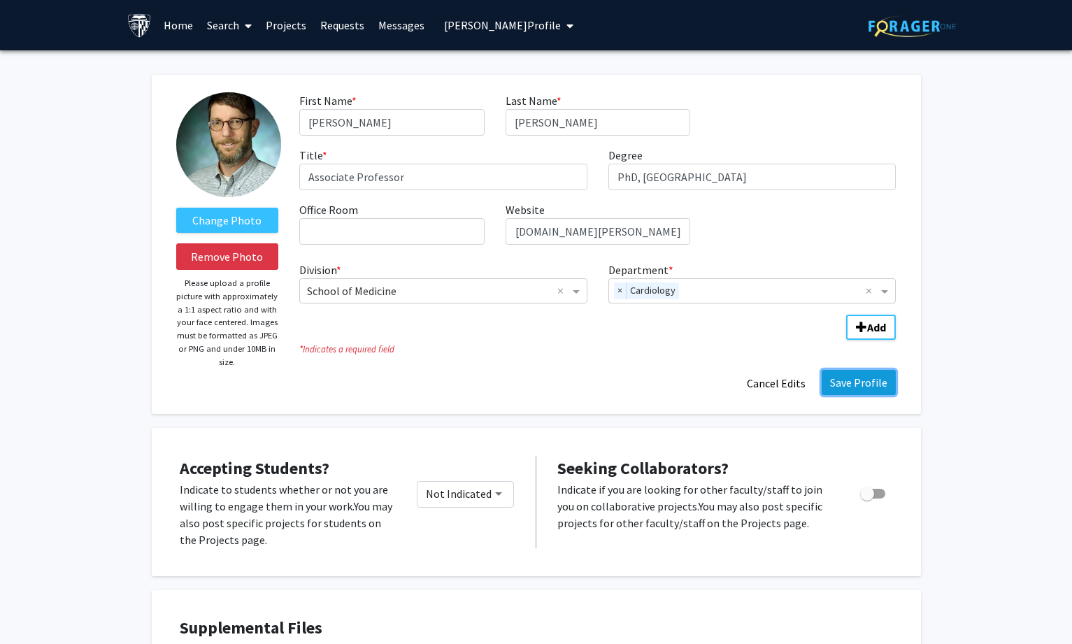
click at [868, 386] on button "Save Profile" at bounding box center [858, 382] width 74 height 25
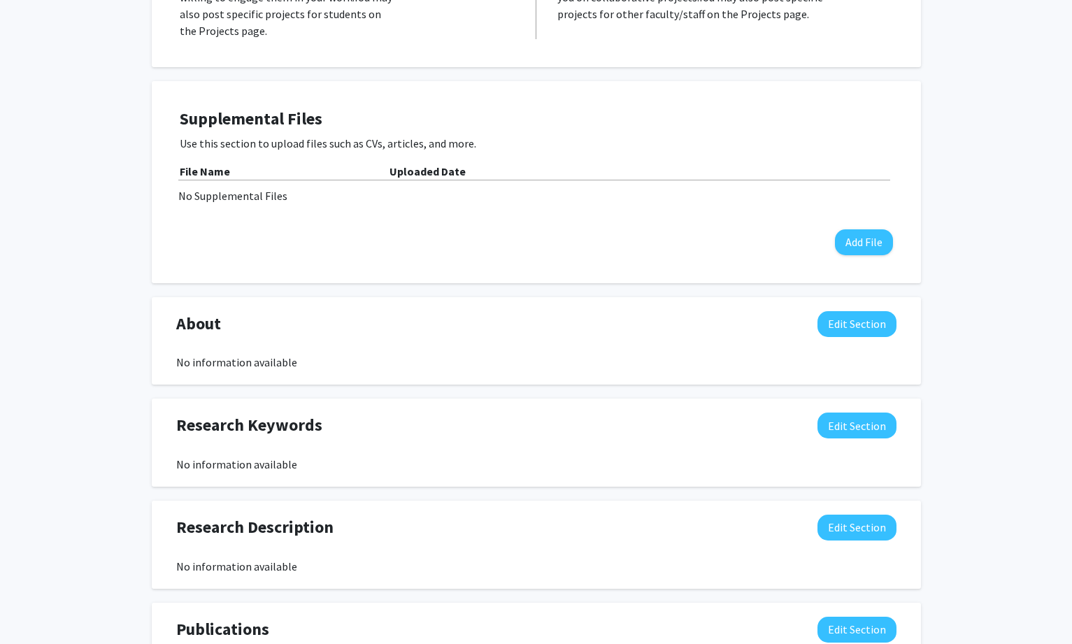
scroll to position [350, 0]
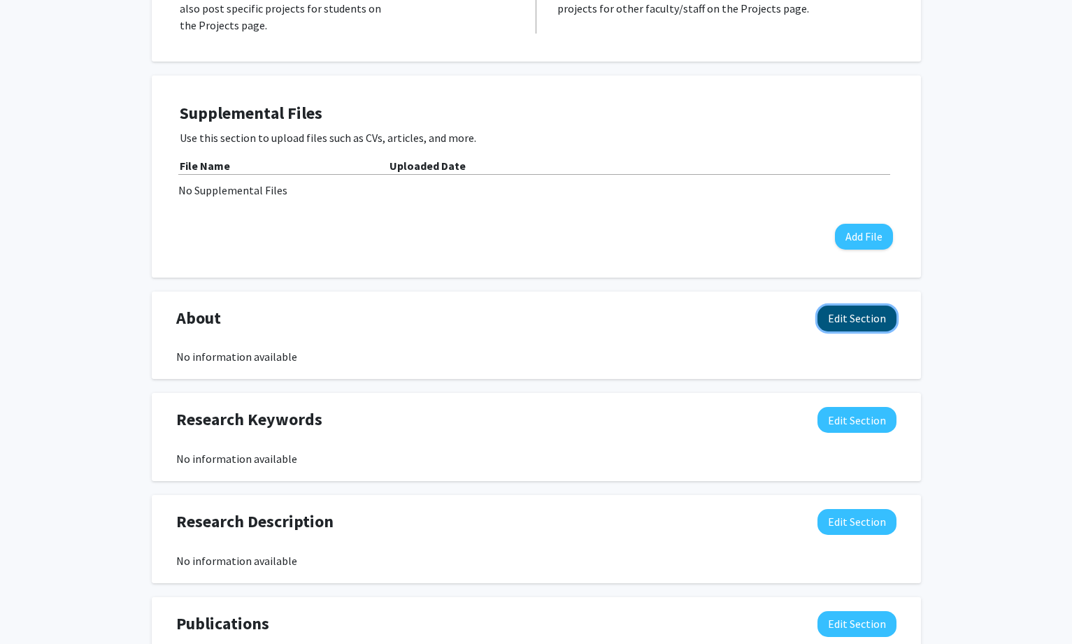
click at [835, 310] on button "Edit Section" at bounding box center [856, 319] width 79 height 26
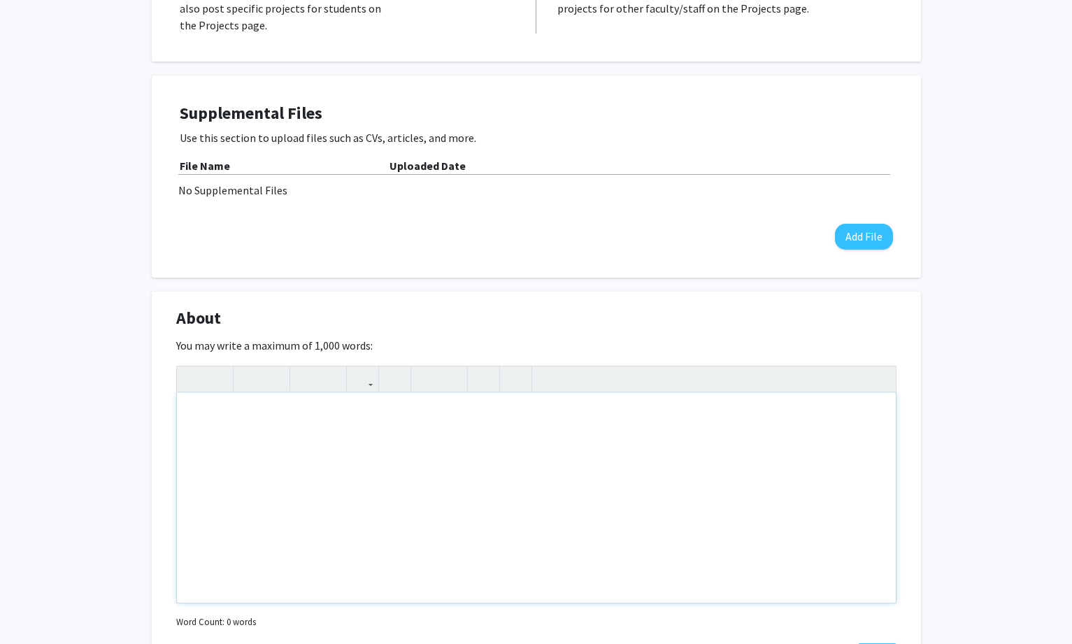
click at [543, 440] on div "Note to users with screen readers: Please deactivate our accessibility plugin f…" at bounding box center [536, 498] width 719 height 210
paste div "Note to users with screen readers: Please deactivate our accessibility plugin f…"
type textarea "<p>[PERSON_NAME] is an Associate Professor of Medicine and of Physiology. His r…"
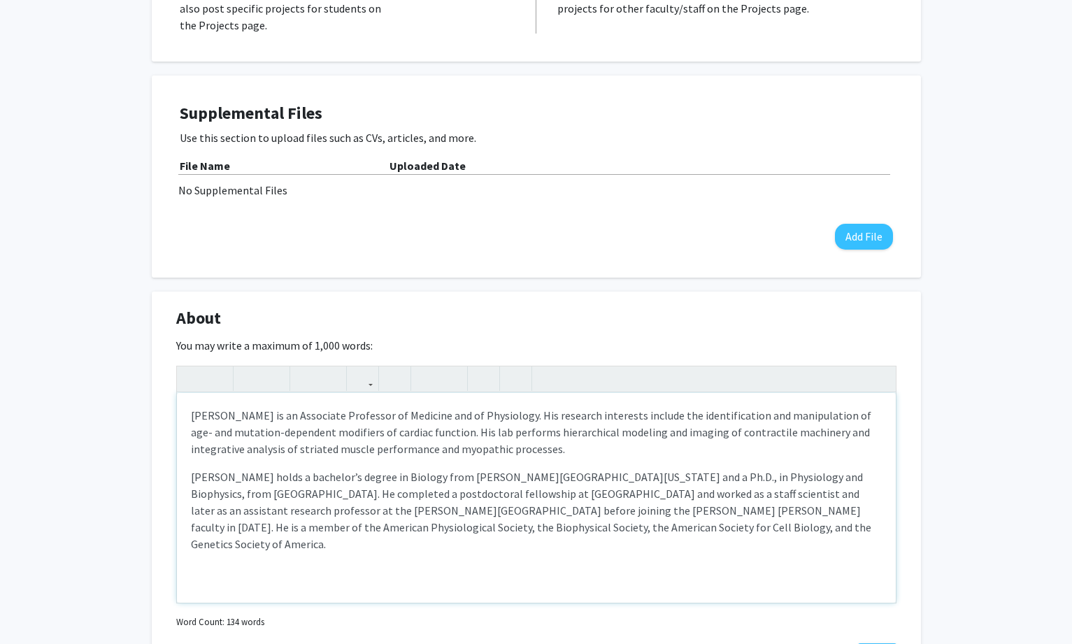
type textarea "<p>[PERSON_NAME] is an Associate Professor of Medicine and of Physiology. His r…"
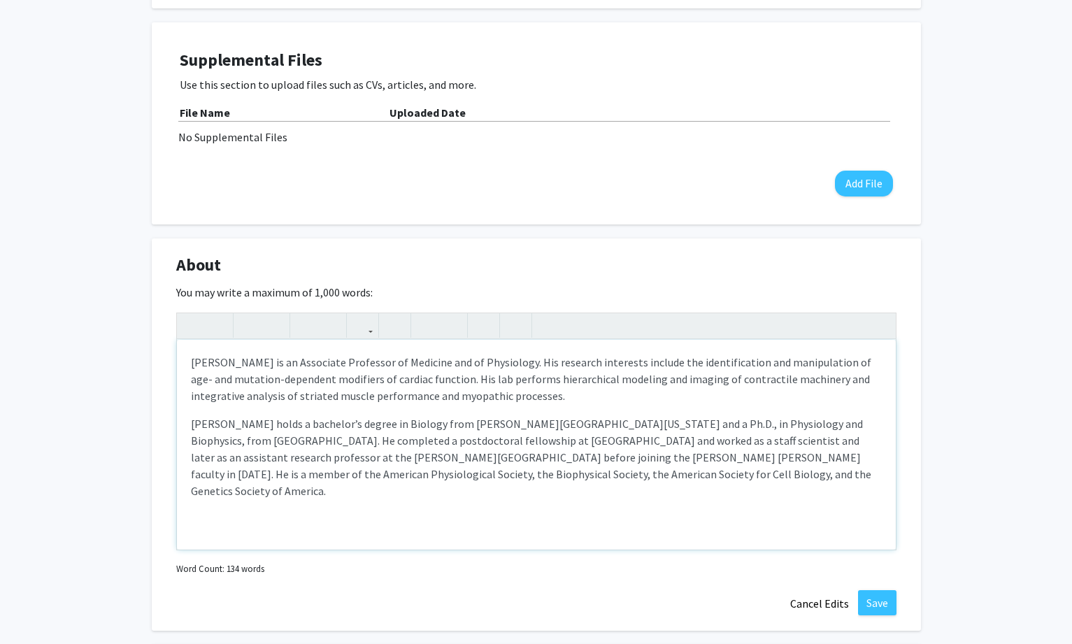
scroll to position [559, 0]
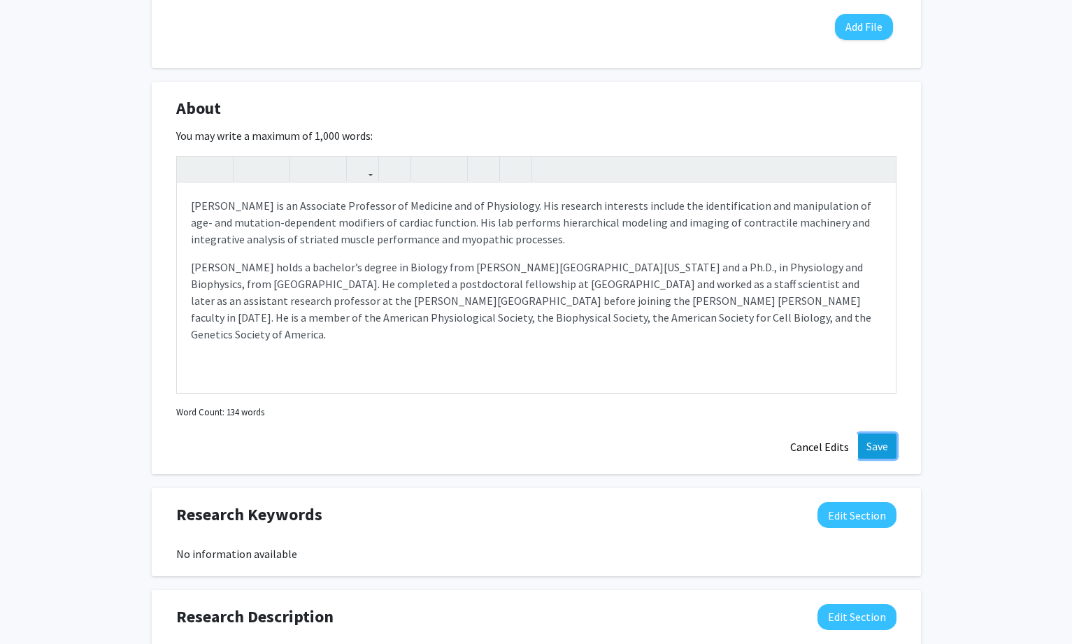
click at [884, 447] on button "Save" at bounding box center [877, 445] width 38 height 25
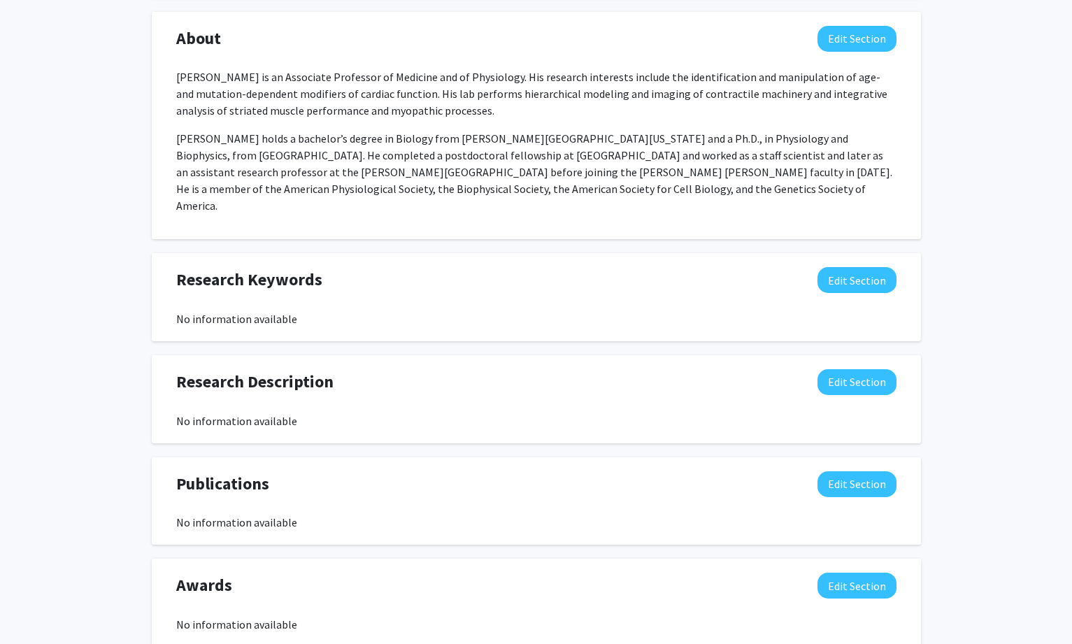
scroll to position [703, 0]
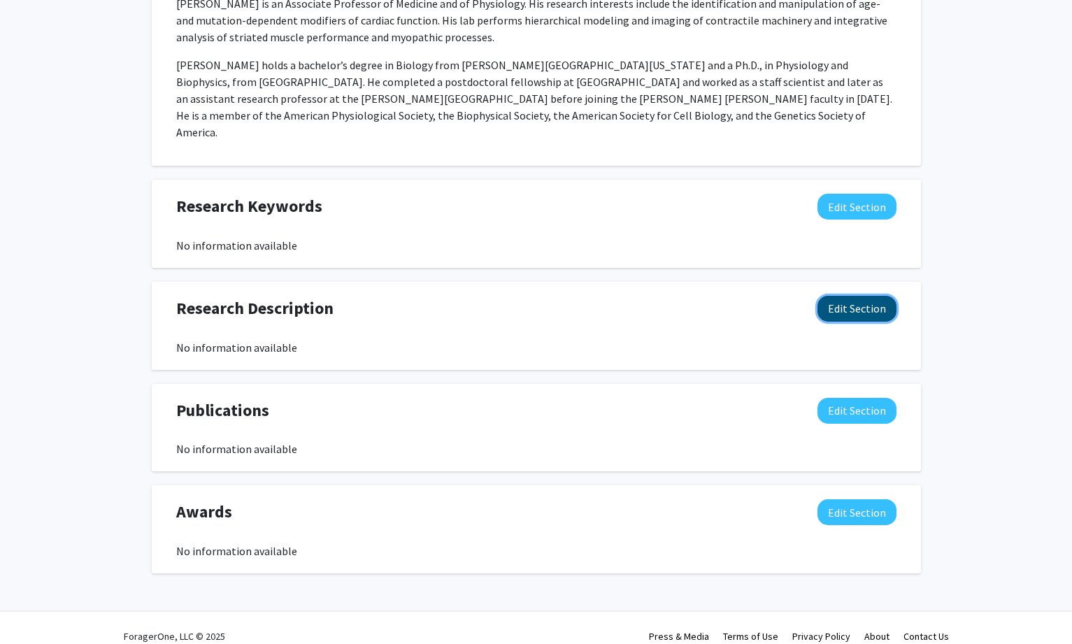
click at [851, 296] on button "Edit Section" at bounding box center [856, 309] width 79 height 26
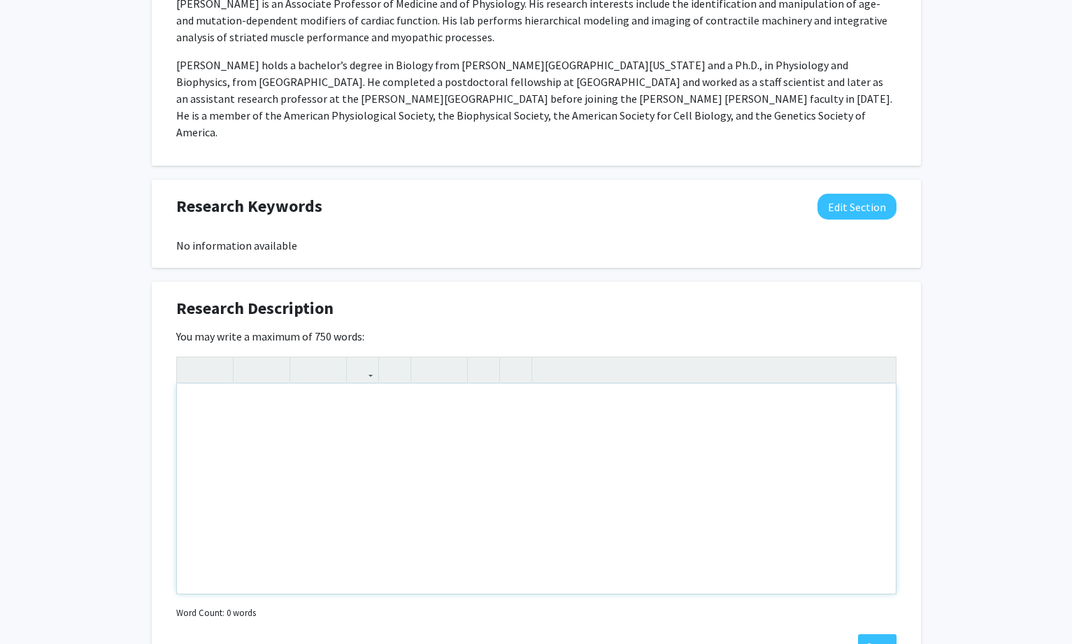
click at [681, 436] on div "Note to users with screen readers: Please deactivate our accessibility plugin f…" at bounding box center [536, 489] width 719 height 210
paste div "Note to users with screen readers: Please deactivate our accessibility plugin f…"
type textarea "<l>Ips Dolorsita Con ad elitsed do eiu Temporin ut Laboreetdo ma ali Enimadmini…"
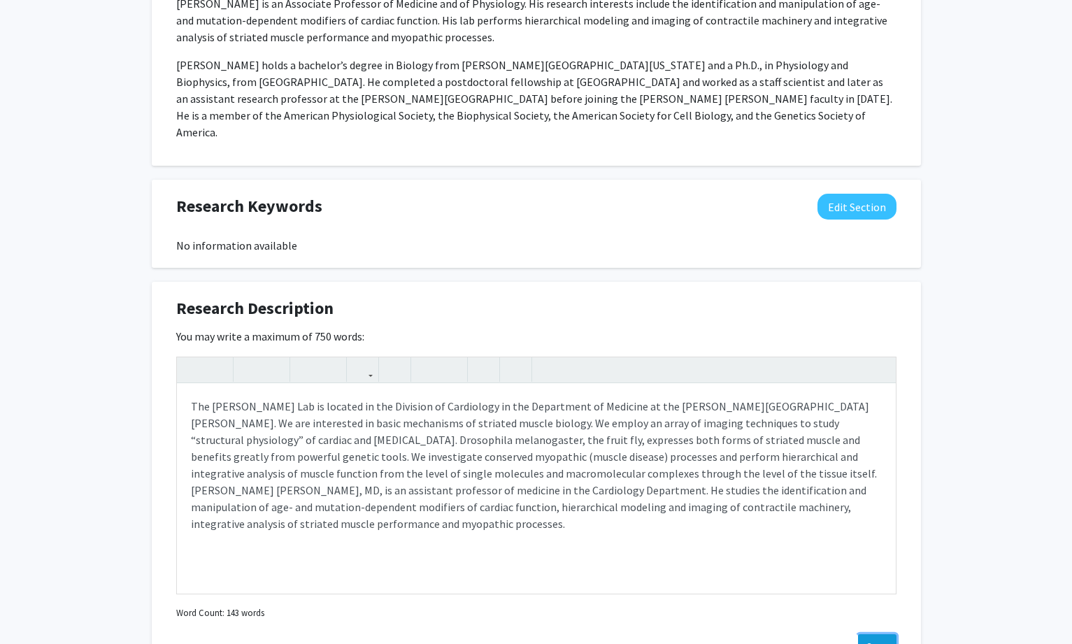
click at [872, 634] on button "Save" at bounding box center [877, 646] width 38 height 25
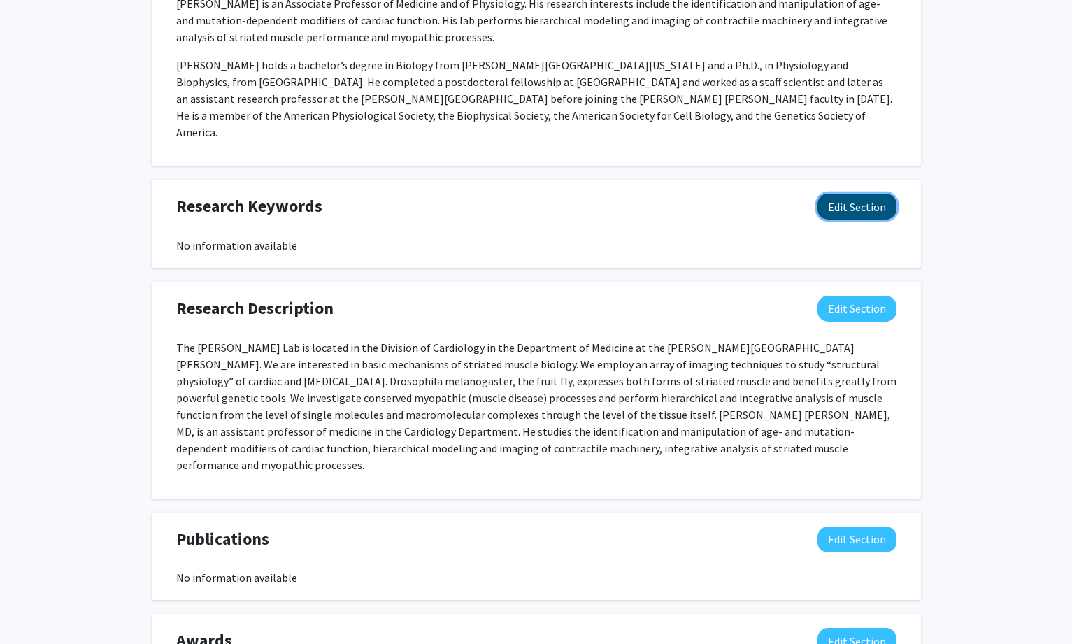
click at [848, 194] on button "Edit Section" at bounding box center [856, 207] width 79 height 26
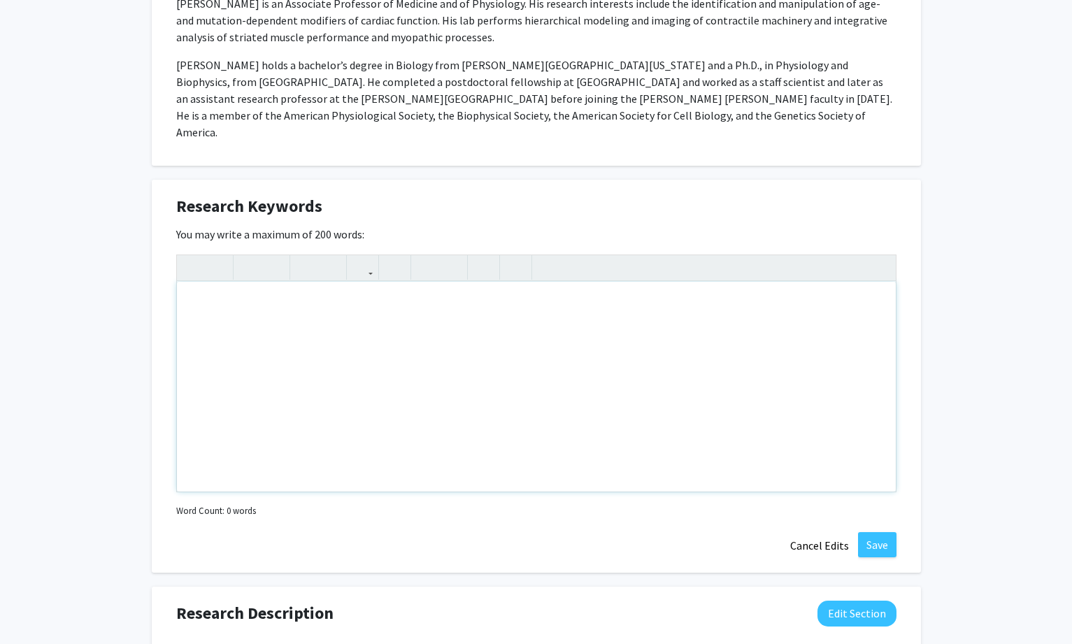
click at [436, 318] on div "Note to users with screen readers: Please deactivate our accessibility plugin f…" at bounding box center [536, 387] width 719 height 210
paste div "Note to users with screen readers: Please deactivate our accessibility plugin f…"
type textarea "<p>genetics </p><p>muscle development </p><p>muscle function </p><p>muscle phys…"
click at [239, 296] on p "genetics" at bounding box center [536, 304] width 691 height 17
type textarea "<p>genetics;&nbsp;<span style="font-size: 1rem;">muscle development;&nbsp;</spa…"
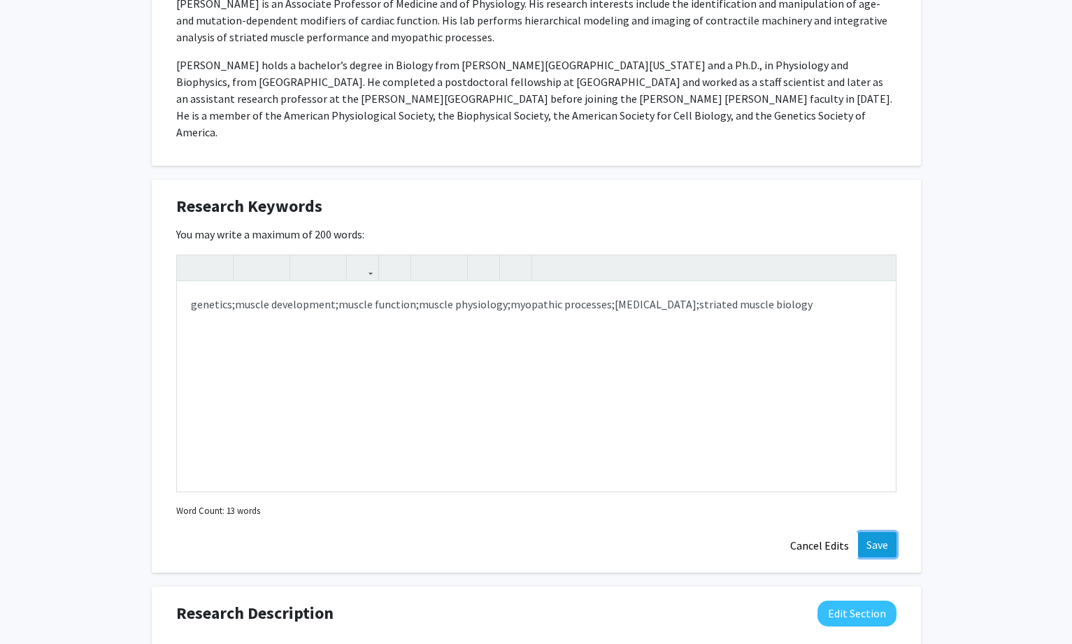
click at [889, 532] on button "Save" at bounding box center [877, 544] width 38 height 25
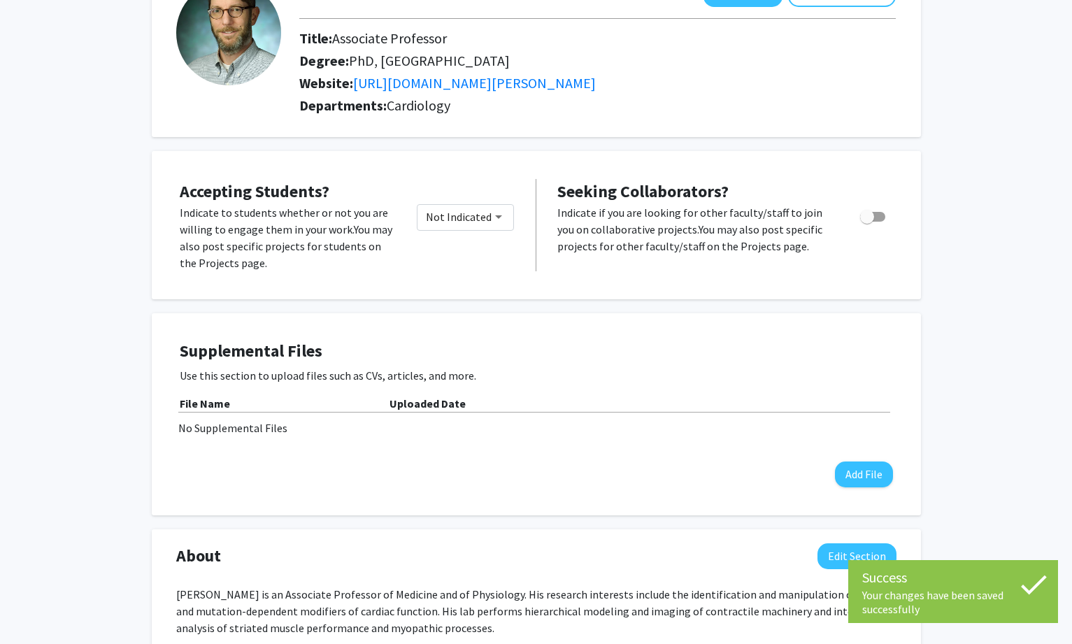
scroll to position [0, 0]
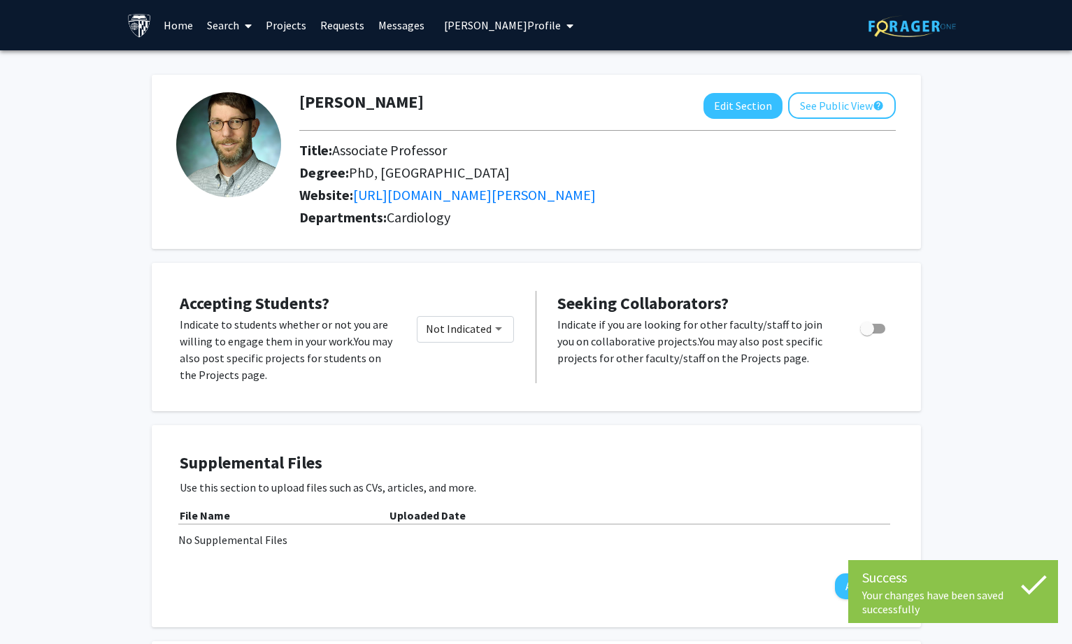
click at [536, 29] on span "[PERSON_NAME] Profile" at bounding box center [502, 25] width 117 height 14
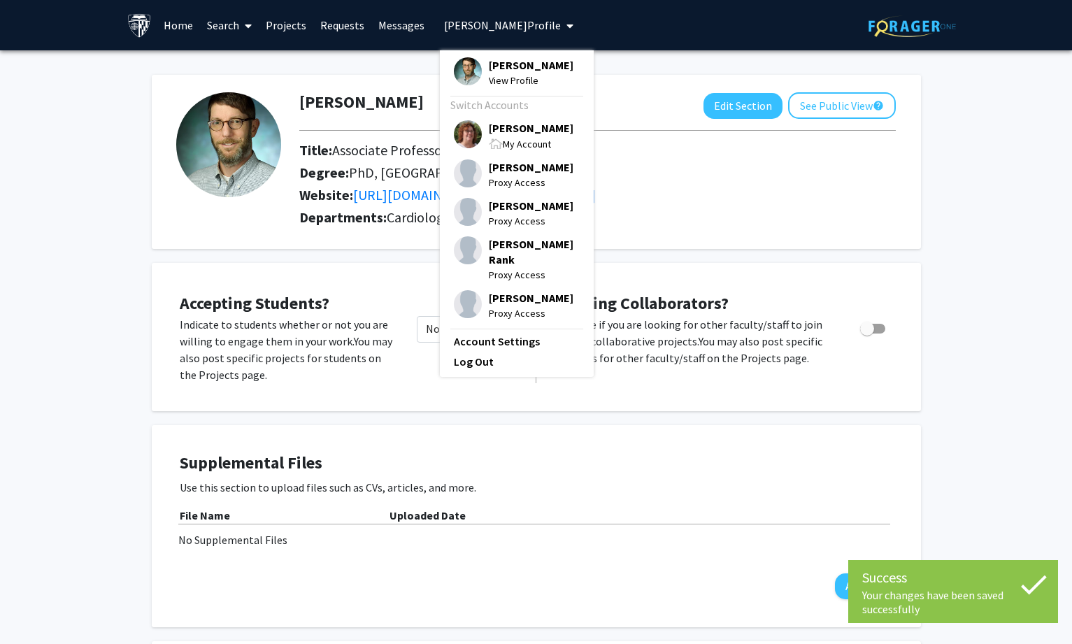
click at [526, 136] on span "[PERSON_NAME]" at bounding box center [531, 127] width 85 height 15
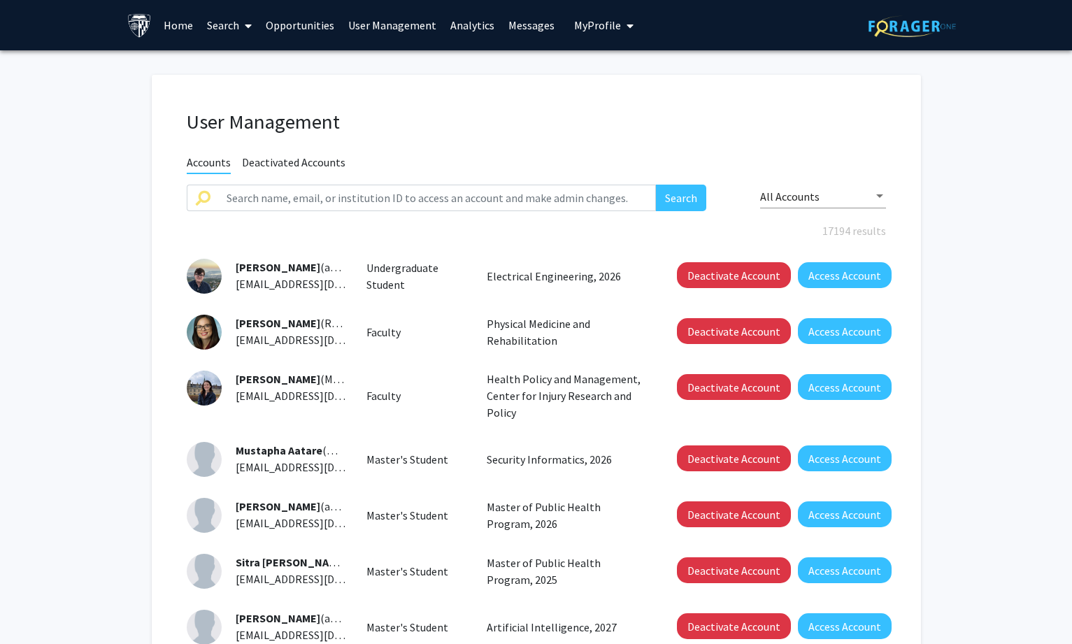
click at [220, 29] on link "Search" at bounding box center [229, 25] width 59 height 49
click at [250, 63] on span "Faculty/Staff" at bounding box center [251, 64] width 103 height 28
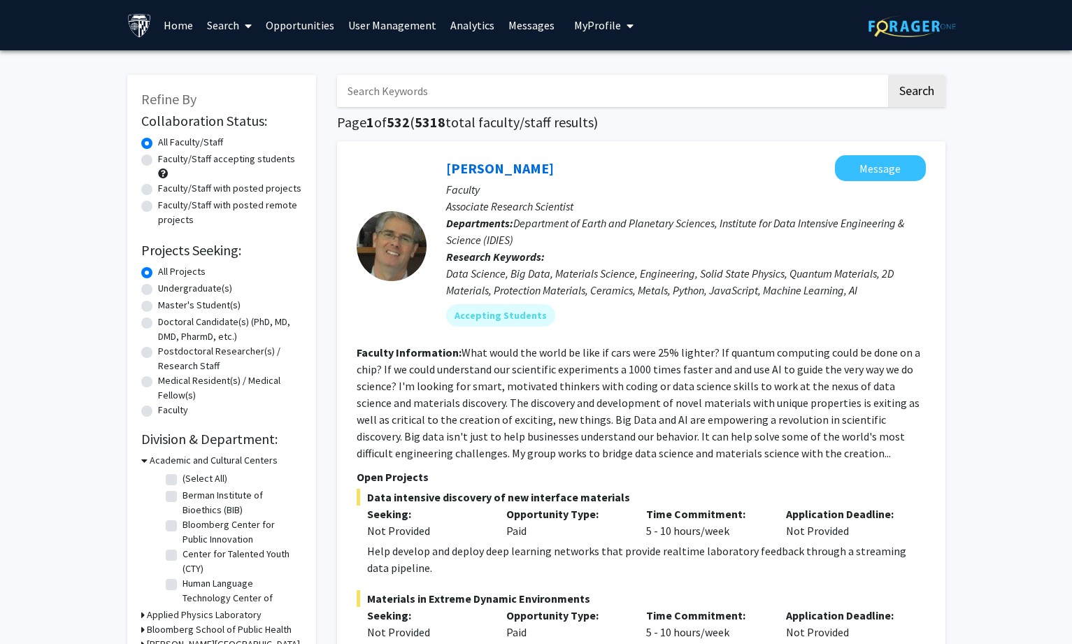
click at [450, 92] on input "Search Keywords" at bounding box center [611, 91] width 549 height 32
